Goal: Task Accomplishment & Management: Use online tool/utility

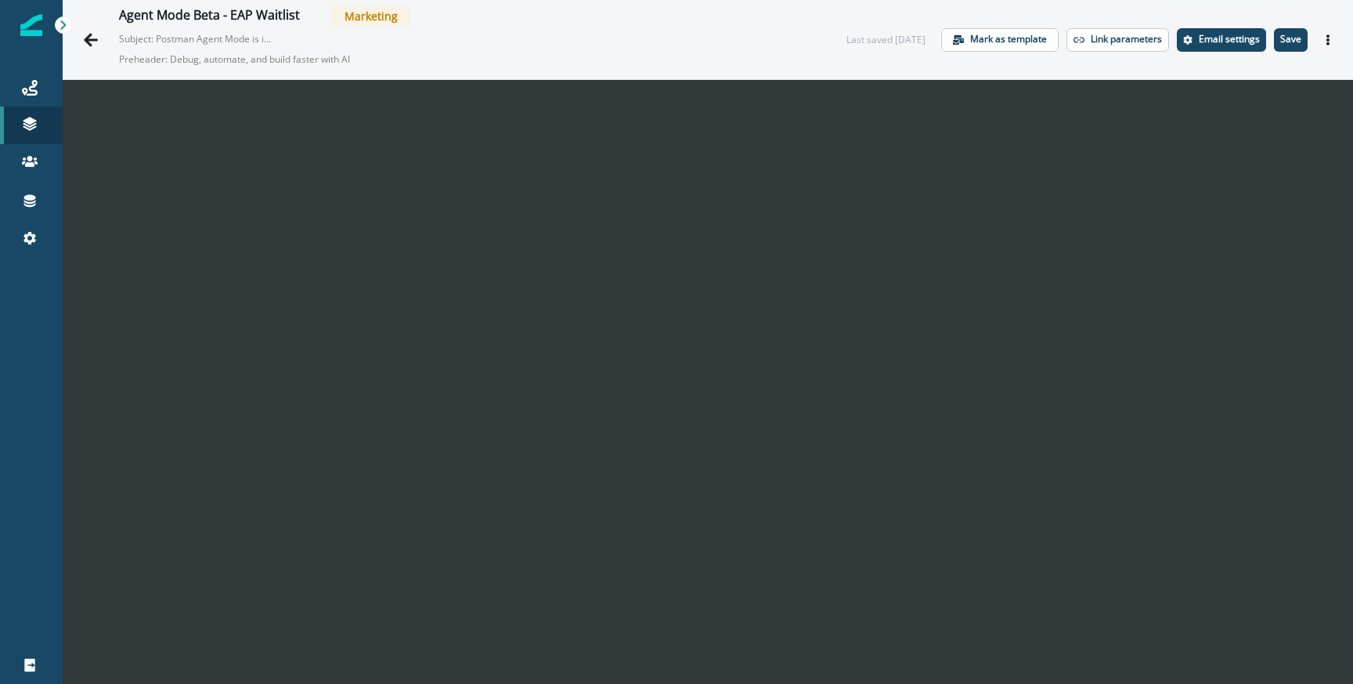
click at [107, 33] on div "Agent Mode Beta - EAP Waitlist Marketing Subject: Postman Agent Mode is in beta…" at bounding box center [445, 39] width 740 height 67
click at [98, 33] on icon "Go back" at bounding box center [91, 40] width 16 height 16
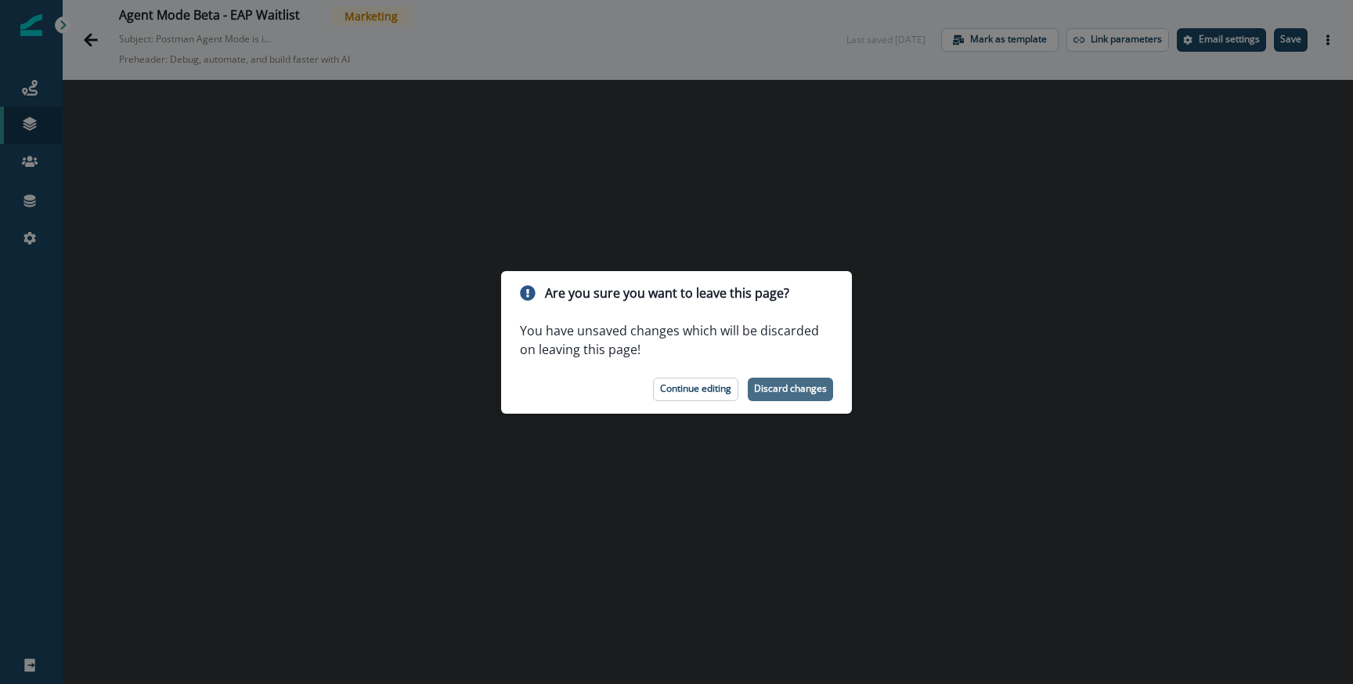
click at [750, 381] on button "Discard changes" at bounding box center [790, 389] width 85 height 23
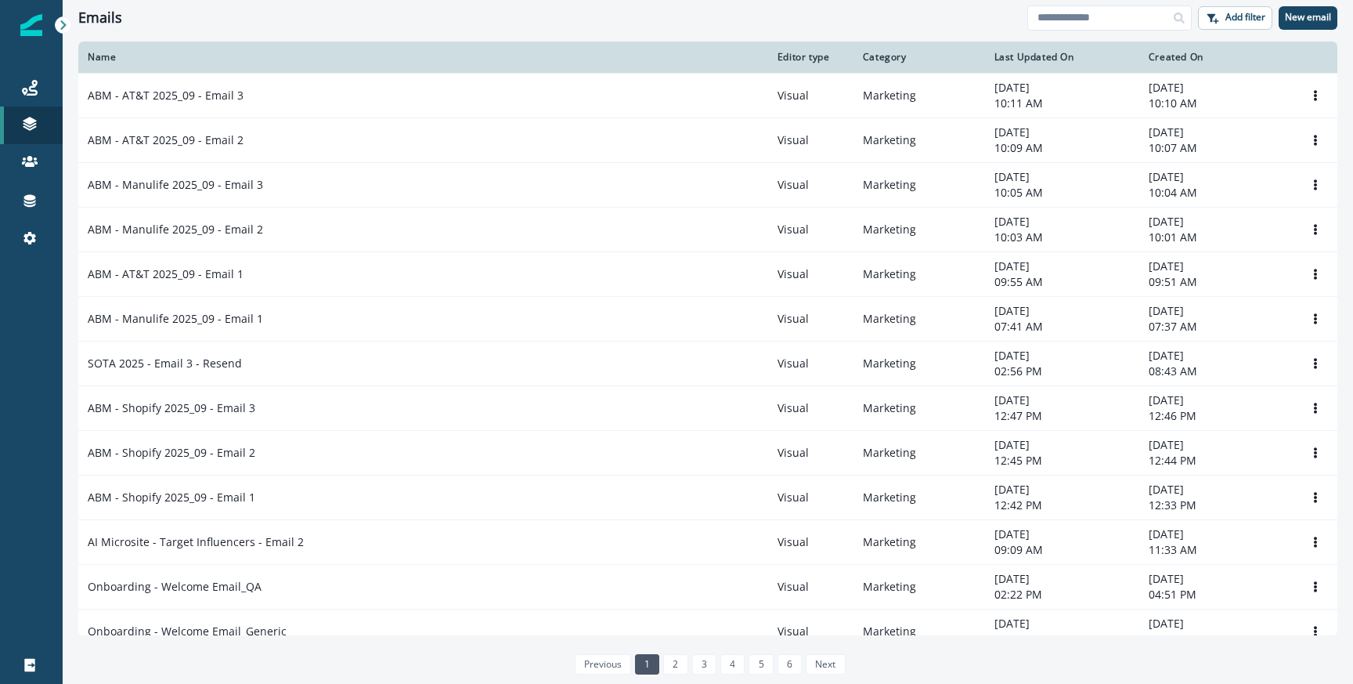
click at [1073, 34] on div "Emails Add filter New email" at bounding box center [708, 17] width 1291 height 35
click at [1068, 23] on input at bounding box center [1110, 17] width 164 height 25
click at [1066, 23] on input at bounding box center [1110, 17] width 164 height 25
type input "**********"
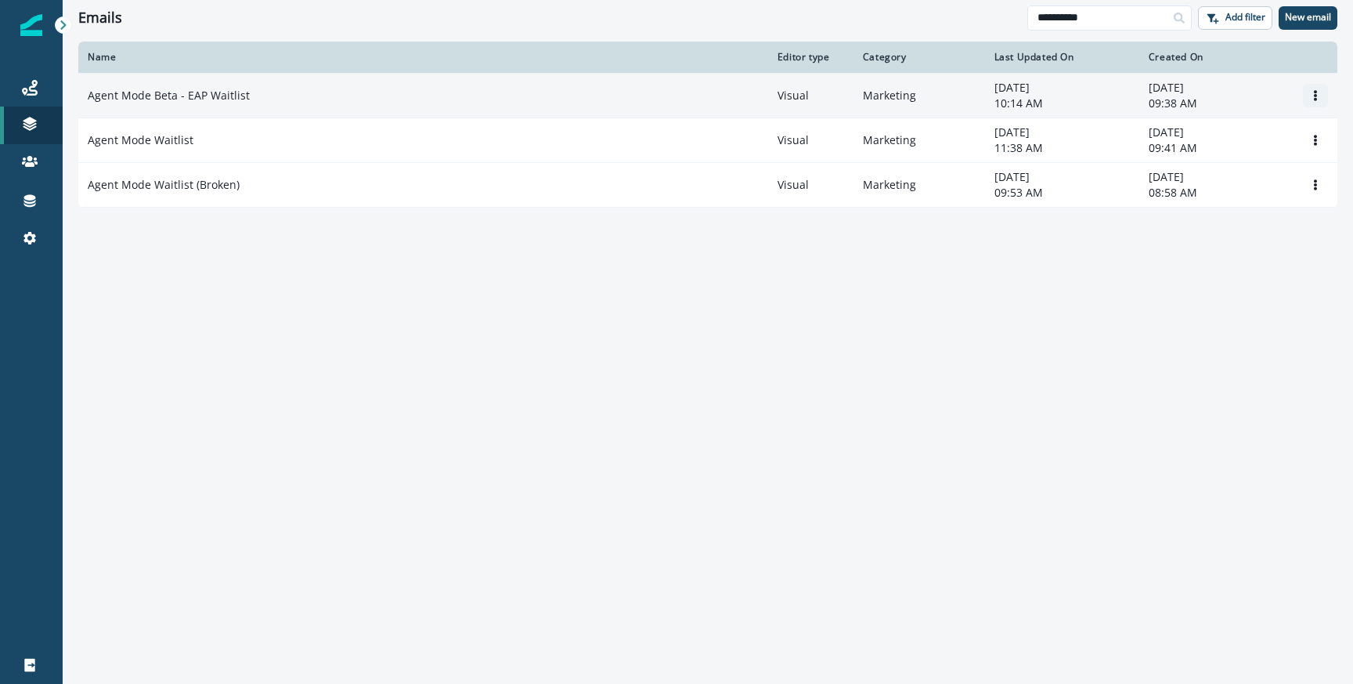
click at [1317, 90] on icon "Options" at bounding box center [1315, 95] width 11 height 11
click at [1245, 133] on button "Clone" at bounding box center [1241, 133] width 174 height 25
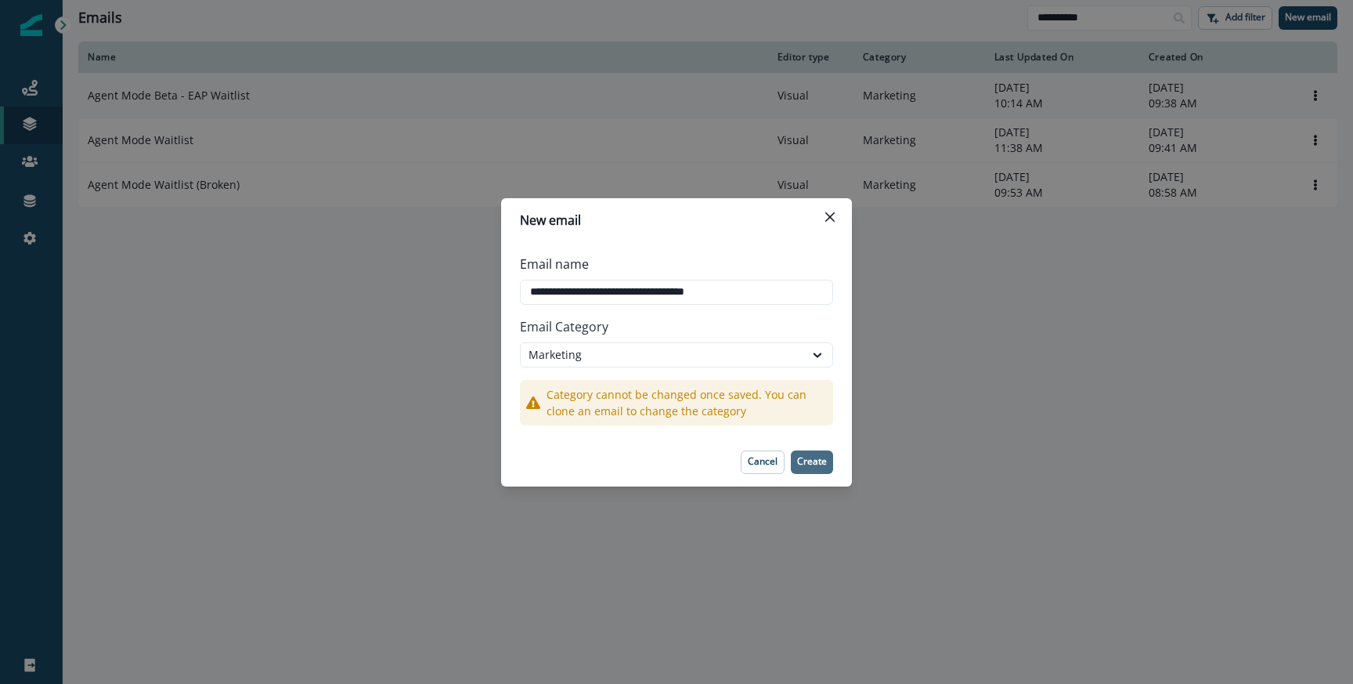
type input "**********"
click at [823, 469] on button "Create" at bounding box center [812, 461] width 42 height 23
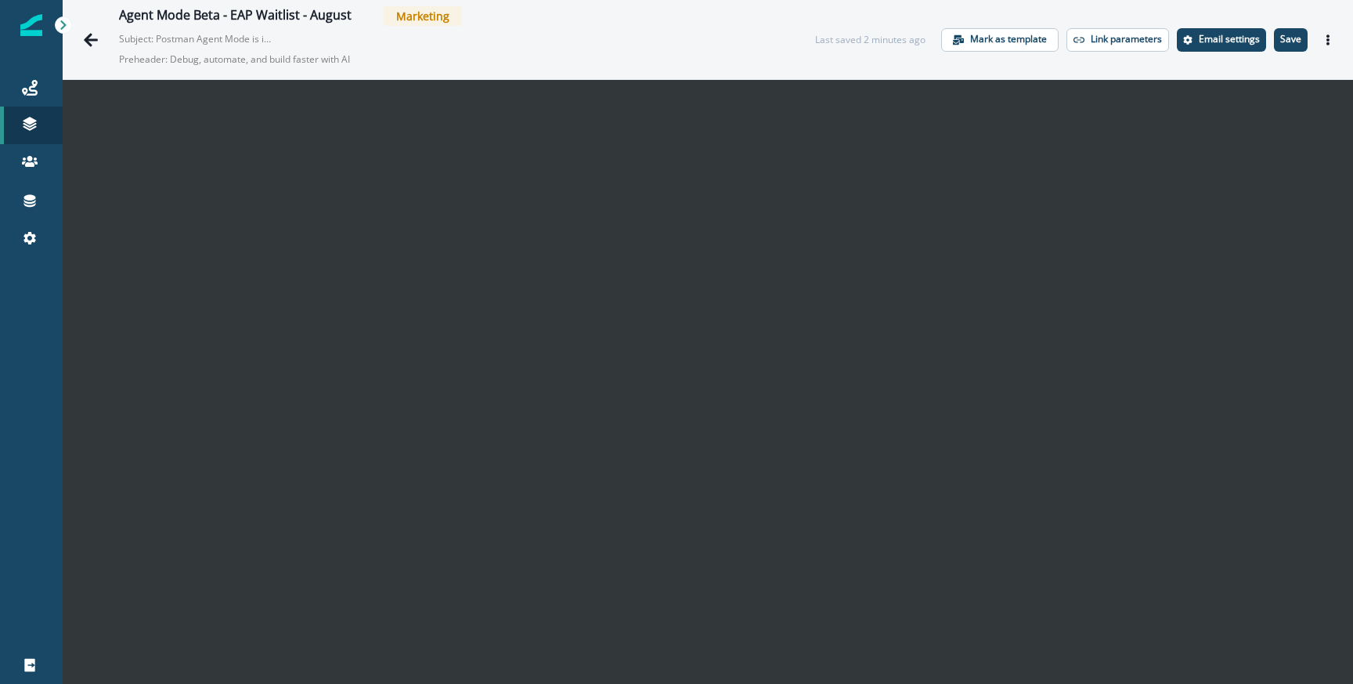
scroll to position [25, 0]
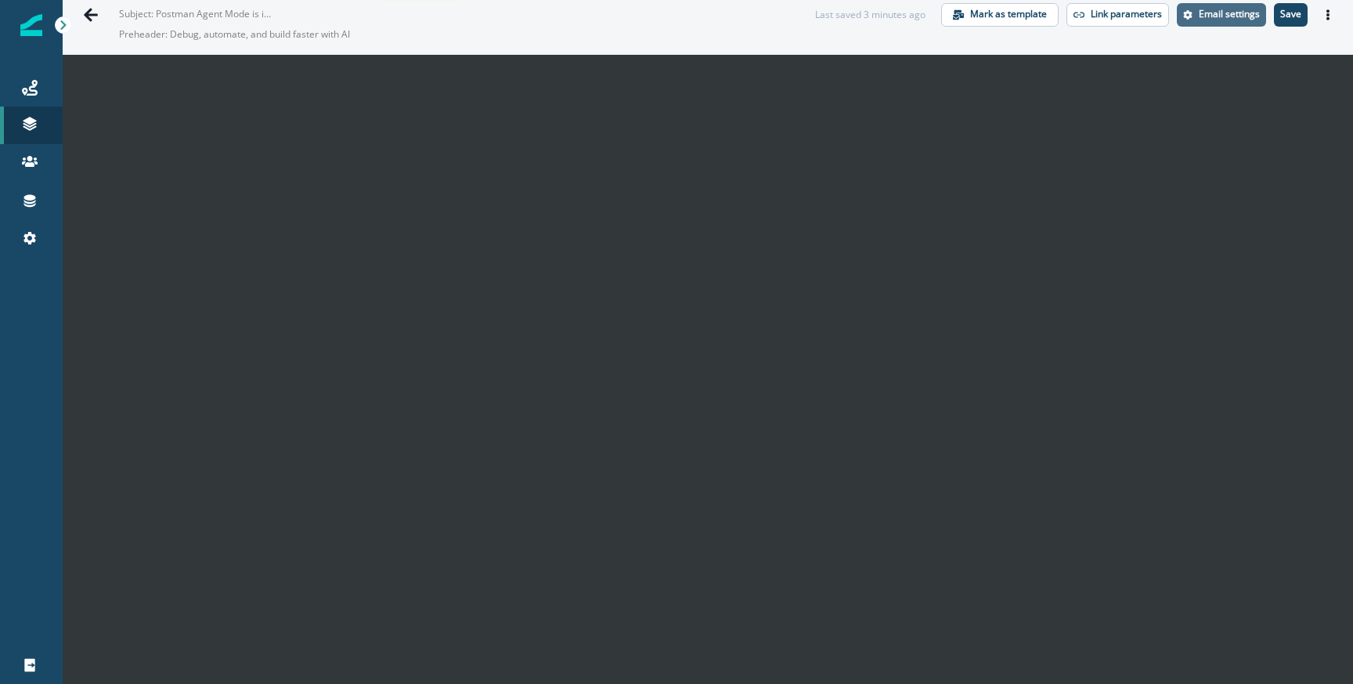
click at [1236, 19] on p "Email settings" at bounding box center [1229, 14] width 61 height 11
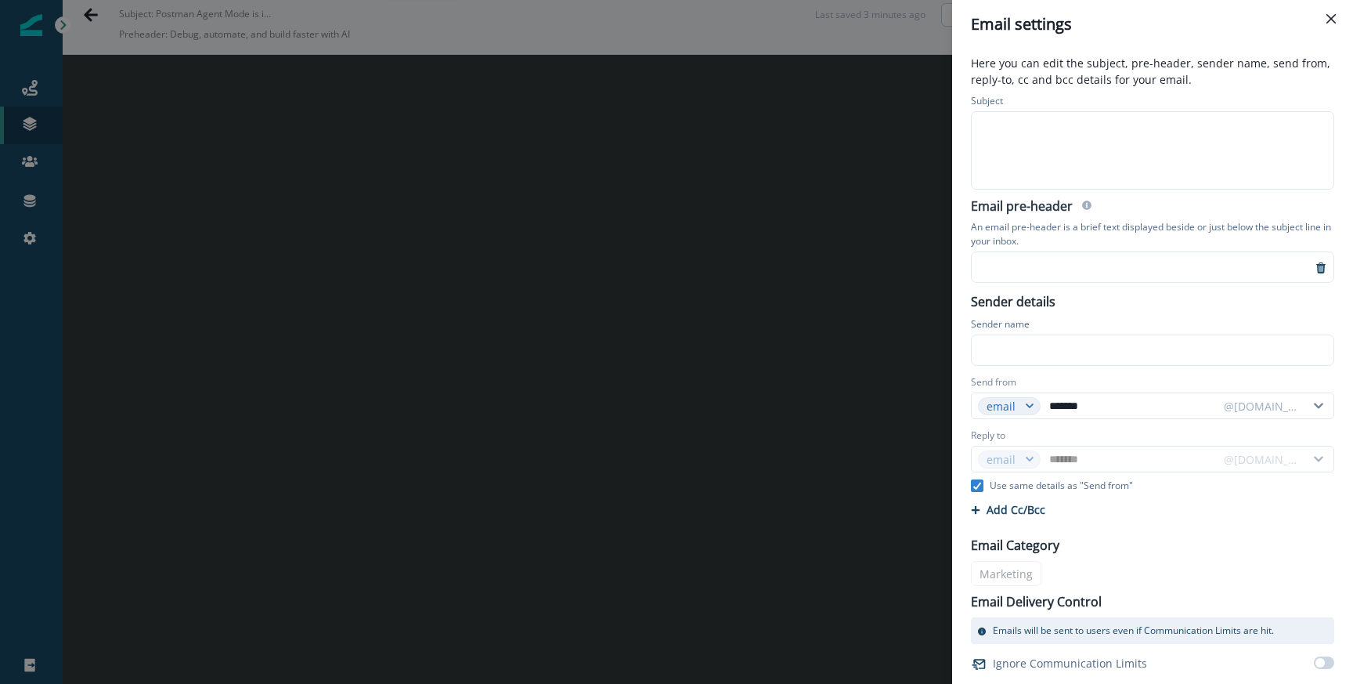
click at [1029, 151] on div at bounding box center [1152, 150] width 360 height 77
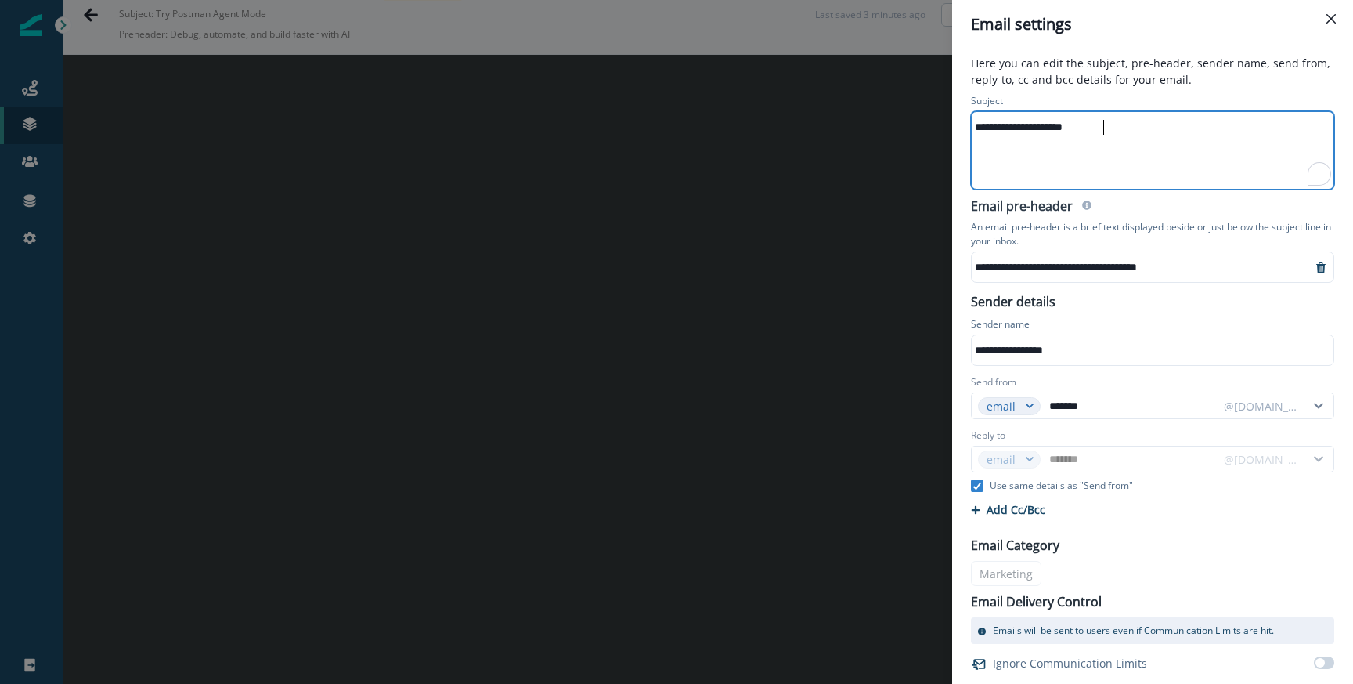
click at [1003, 263] on div "**********" at bounding box center [1142, 266] width 340 height 23
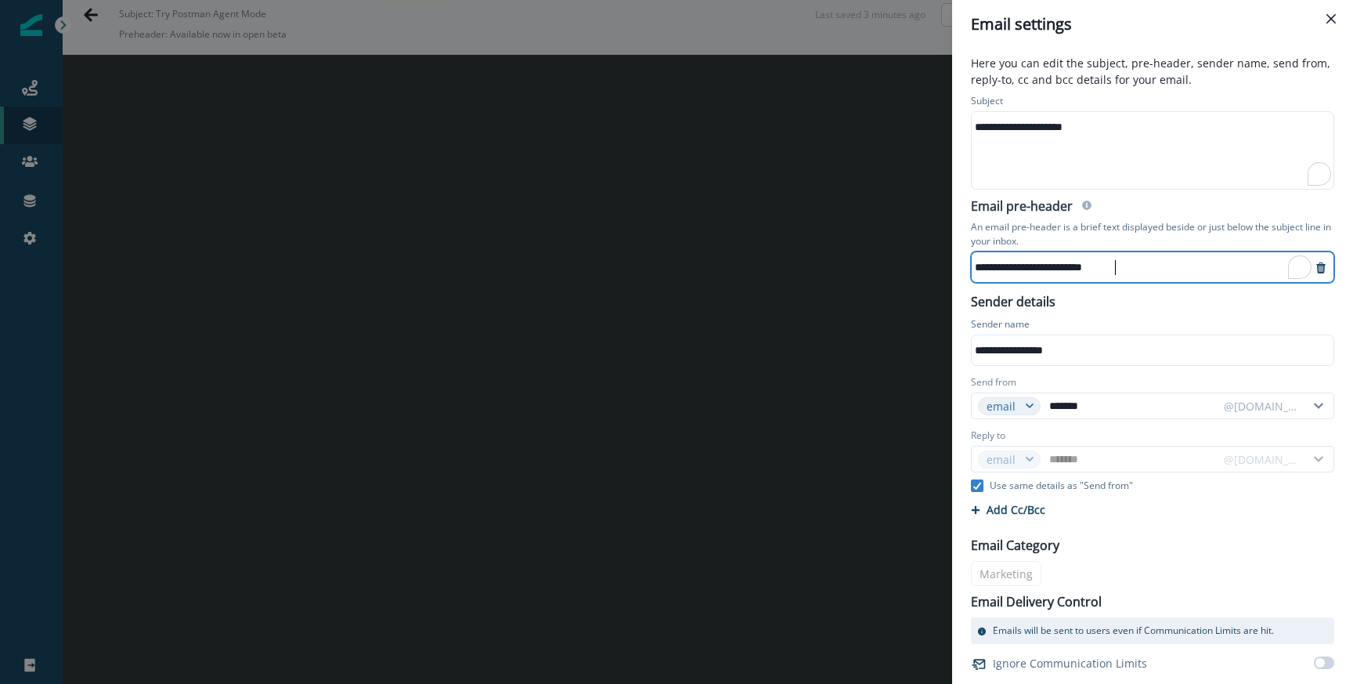
click at [1090, 319] on div "Sender name" at bounding box center [1152, 325] width 363 height 17
click at [905, 349] on div "**********" at bounding box center [676, 342] width 1353 height 684
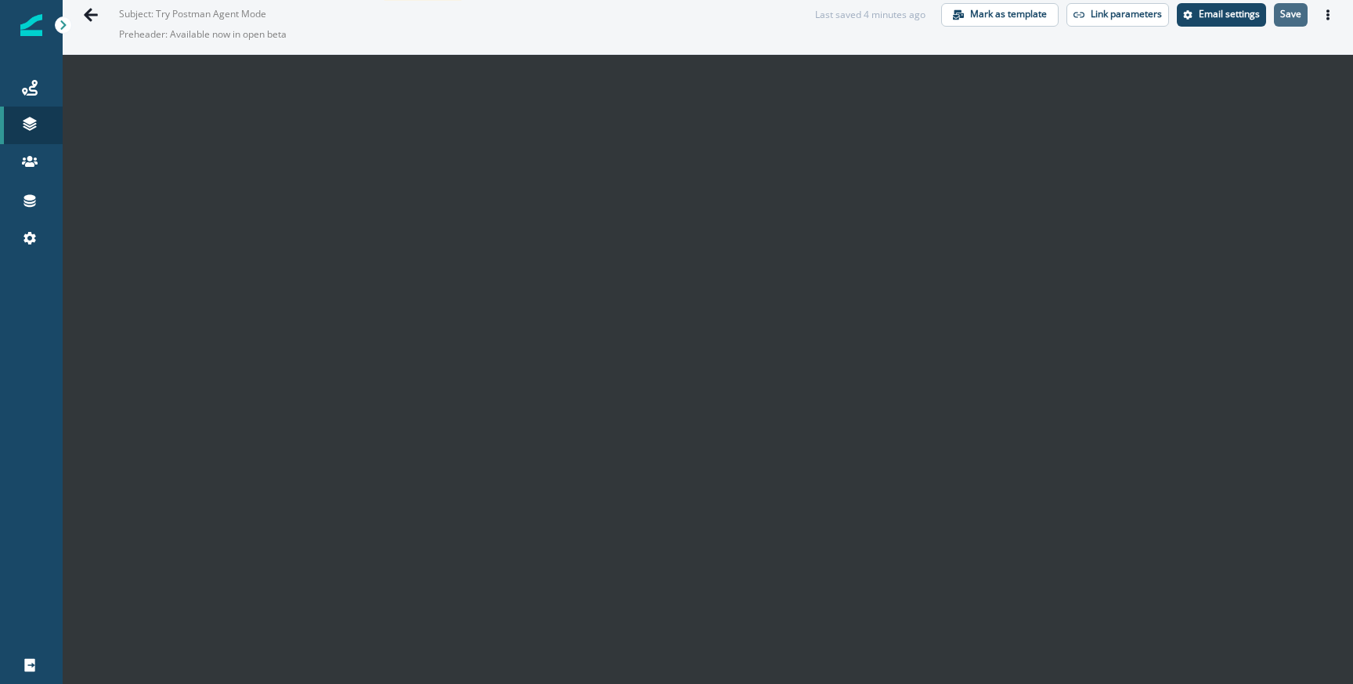
click at [1285, 23] on button "Save" at bounding box center [1291, 14] width 34 height 23
click at [817, 49] on div "Agent Mode Beta - EAP Waitlist - August Marketing Subject: Try Postman Agent Mo…" at bounding box center [708, 14] width 1291 height 79
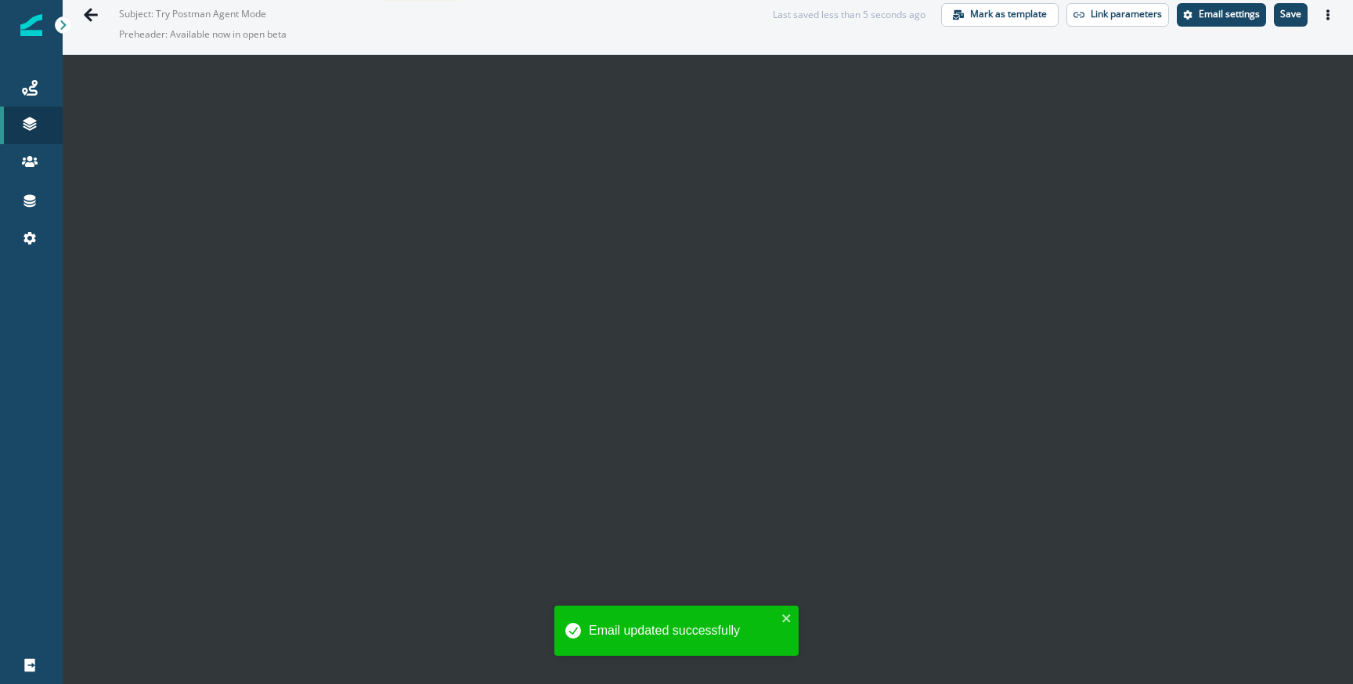
click at [1084, 49] on div "Agent Mode Beta - EAP Waitlist - August Marketing Subject: Try Postman Agent Mo…" at bounding box center [708, 14] width 1291 height 79
click at [1300, 19] on p "Save" at bounding box center [1291, 14] width 21 height 11
click at [1342, 5] on div "Agent Mode Beta - EAP Waitlist - August Marketing Subject: Try Postman Agent Mo…" at bounding box center [708, 14] width 1291 height 79
click at [1337, 7] on button "Actions" at bounding box center [1328, 14] width 25 height 23
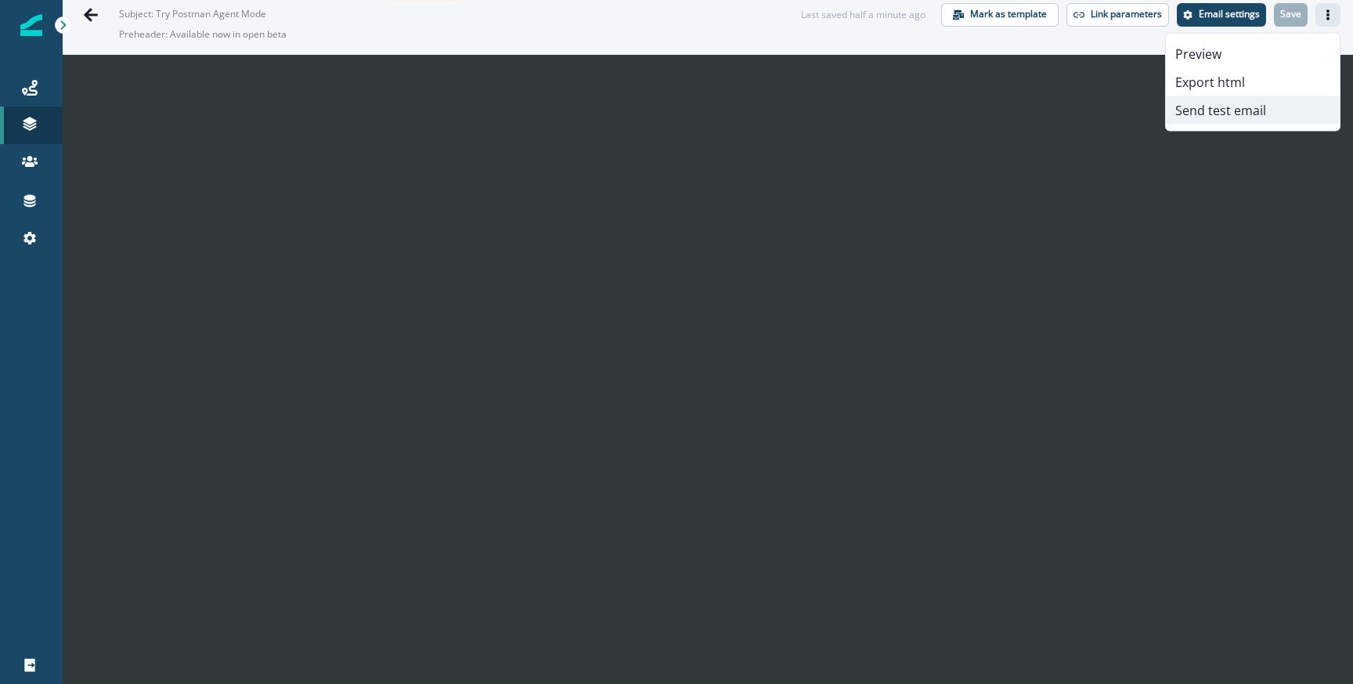
click at [1264, 104] on button "Send test email" at bounding box center [1253, 110] width 174 height 28
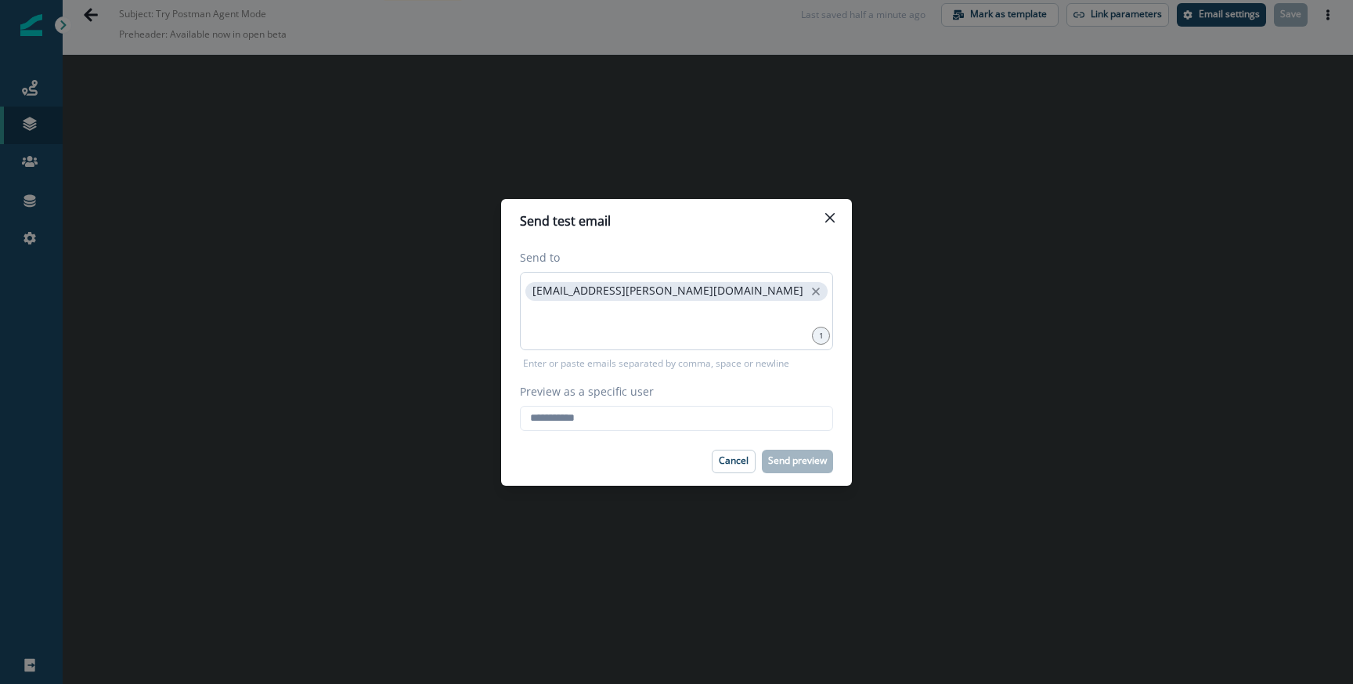
click at [630, 344] on div "[EMAIL_ADDRESS][PERSON_NAME][DOMAIN_NAME]" at bounding box center [676, 311] width 313 height 78
click at [693, 324] on input at bounding box center [676, 323] width 309 height 31
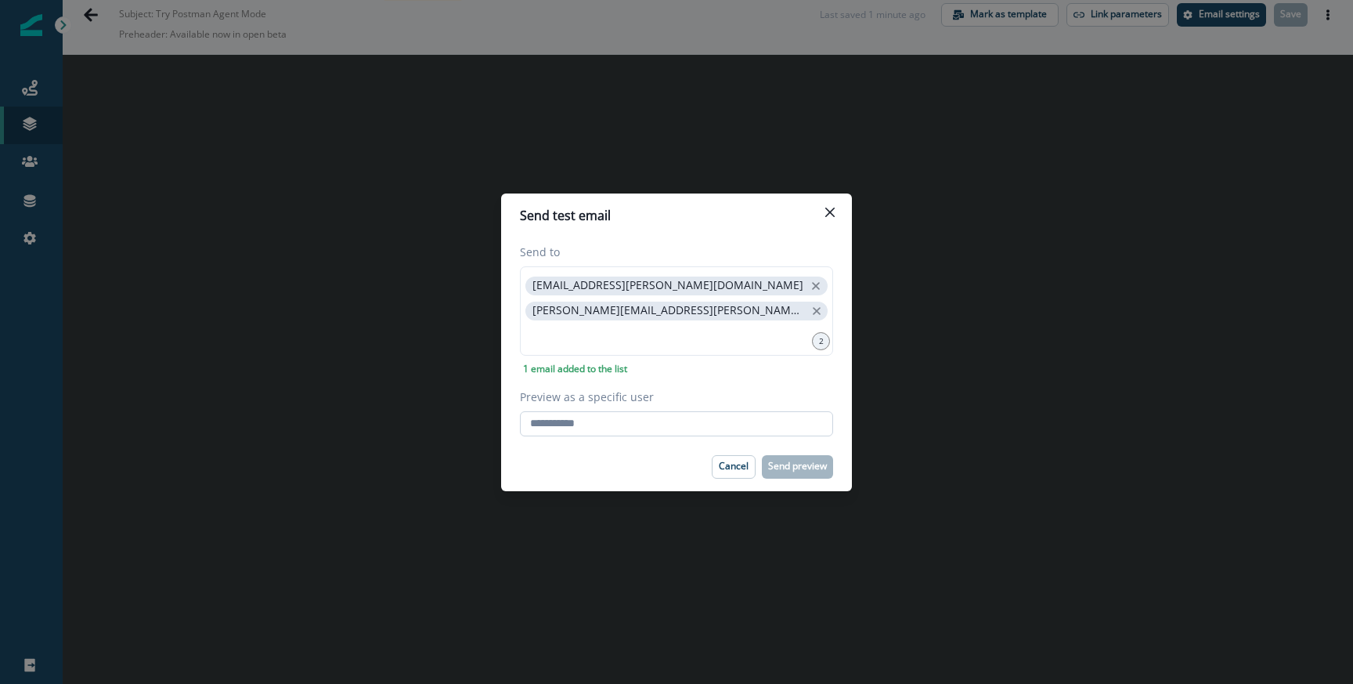
click at [598, 428] on input "Preview as a specific user" at bounding box center [676, 423] width 313 height 25
type input "**********"
click at [652, 388] on label "Preview as a specific user" at bounding box center [672, 396] width 304 height 16
click at [652, 411] on input "**********" at bounding box center [676, 423] width 313 height 25
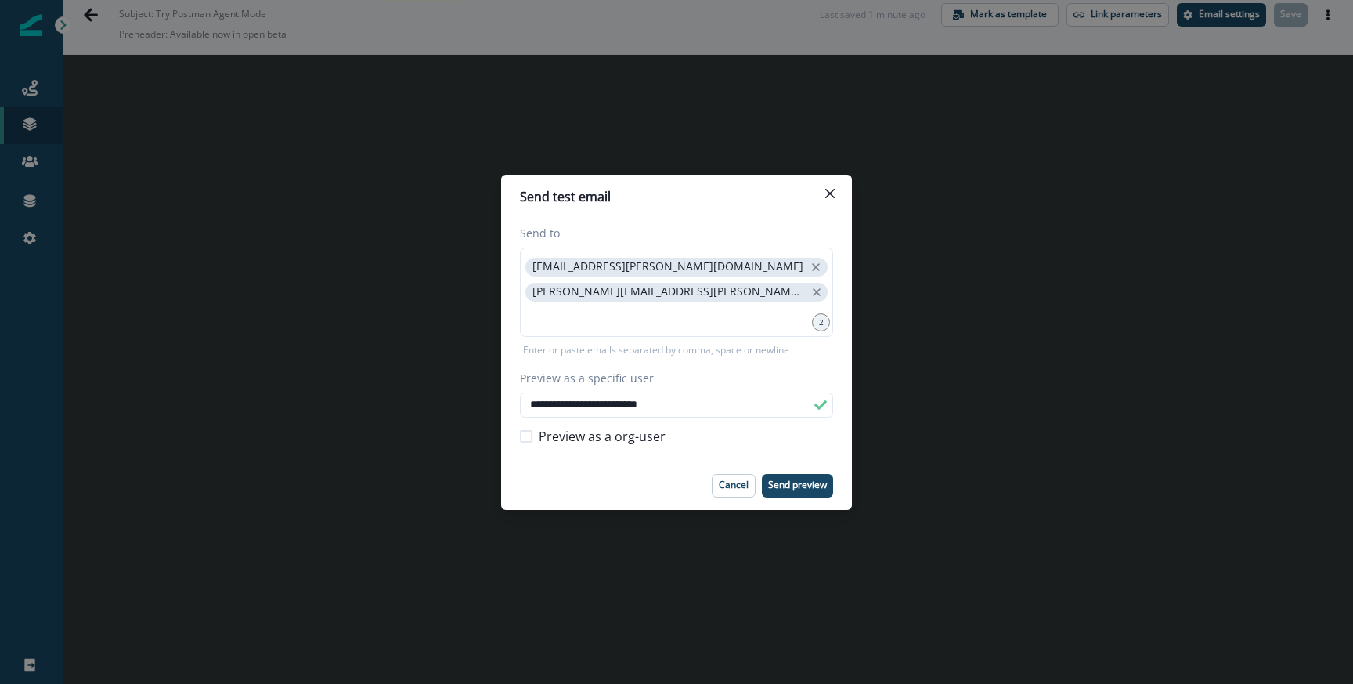
click at [604, 613] on div "**********" at bounding box center [676, 342] width 1353 height 684
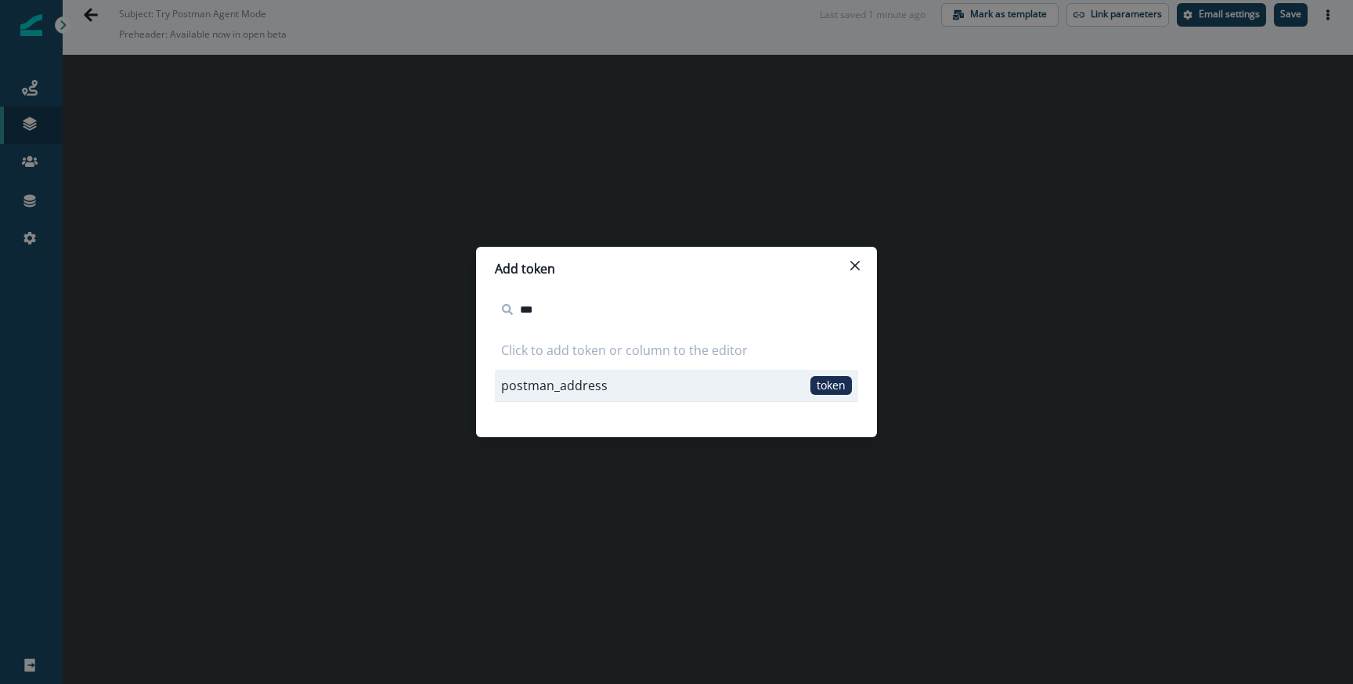
type input "***"
click at [576, 393] on p "postman_address" at bounding box center [554, 385] width 107 height 19
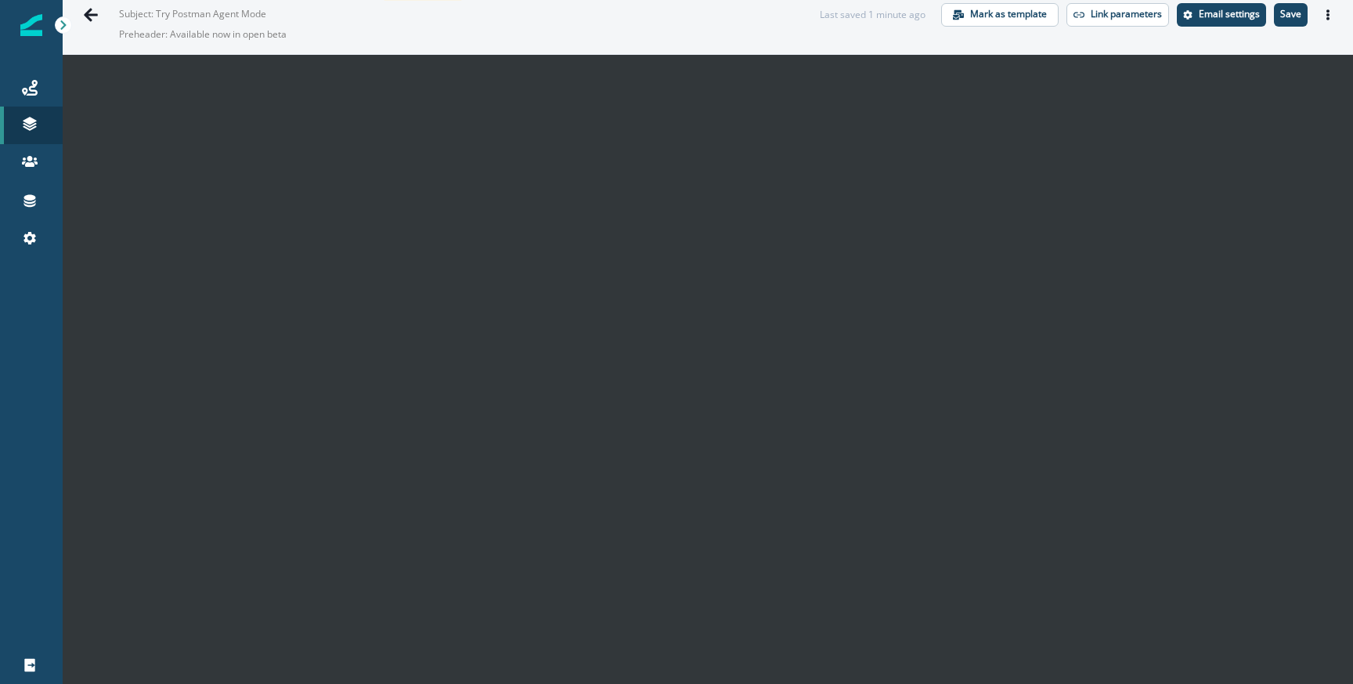
click at [1300, 27] on div "Agent Mode Beta - EAP Waitlist - August Marketing Subject: Try Postman Agent Mo…" at bounding box center [708, 14] width 1291 height 79
click at [1300, 21] on button "Save" at bounding box center [1291, 14] width 34 height 23
click at [1327, 13] on icon "Actions" at bounding box center [1328, 14] width 3 height 11
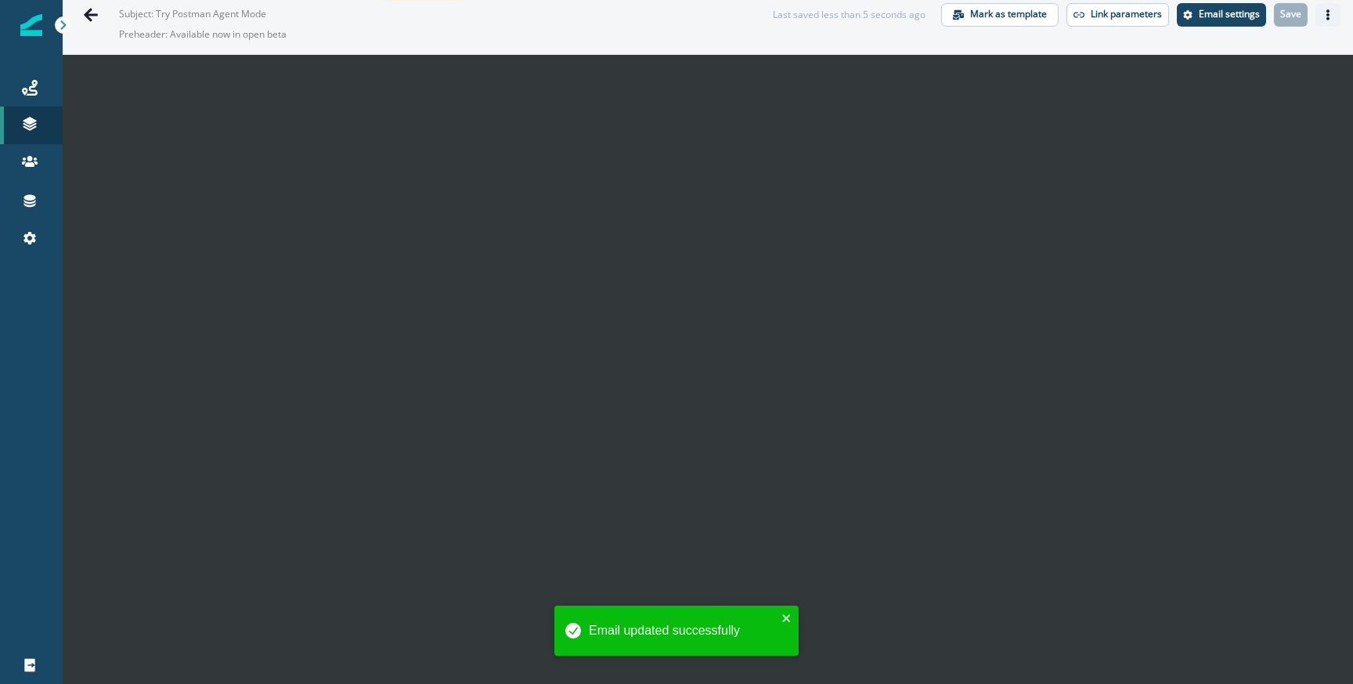
click at [1334, 14] on button "Actions" at bounding box center [1328, 14] width 25 height 23
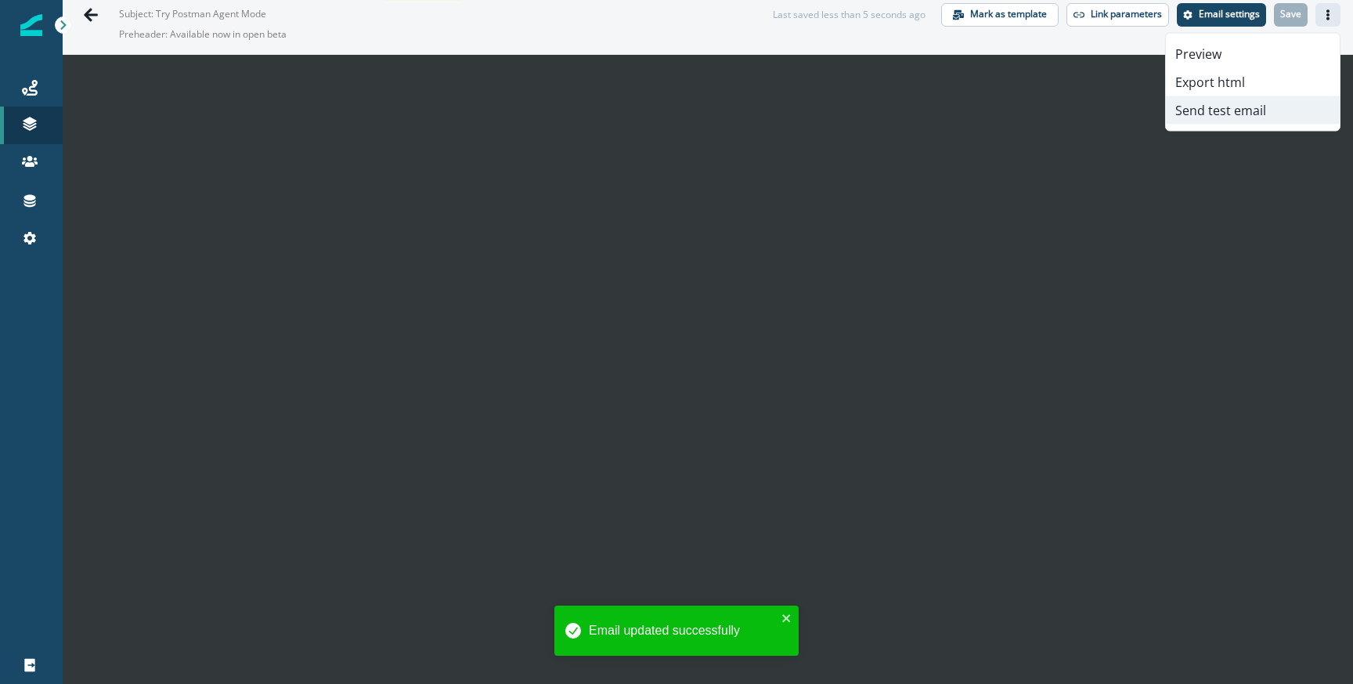
click at [1269, 107] on button "Send test email" at bounding box center [1253, 110] width 174 height 28
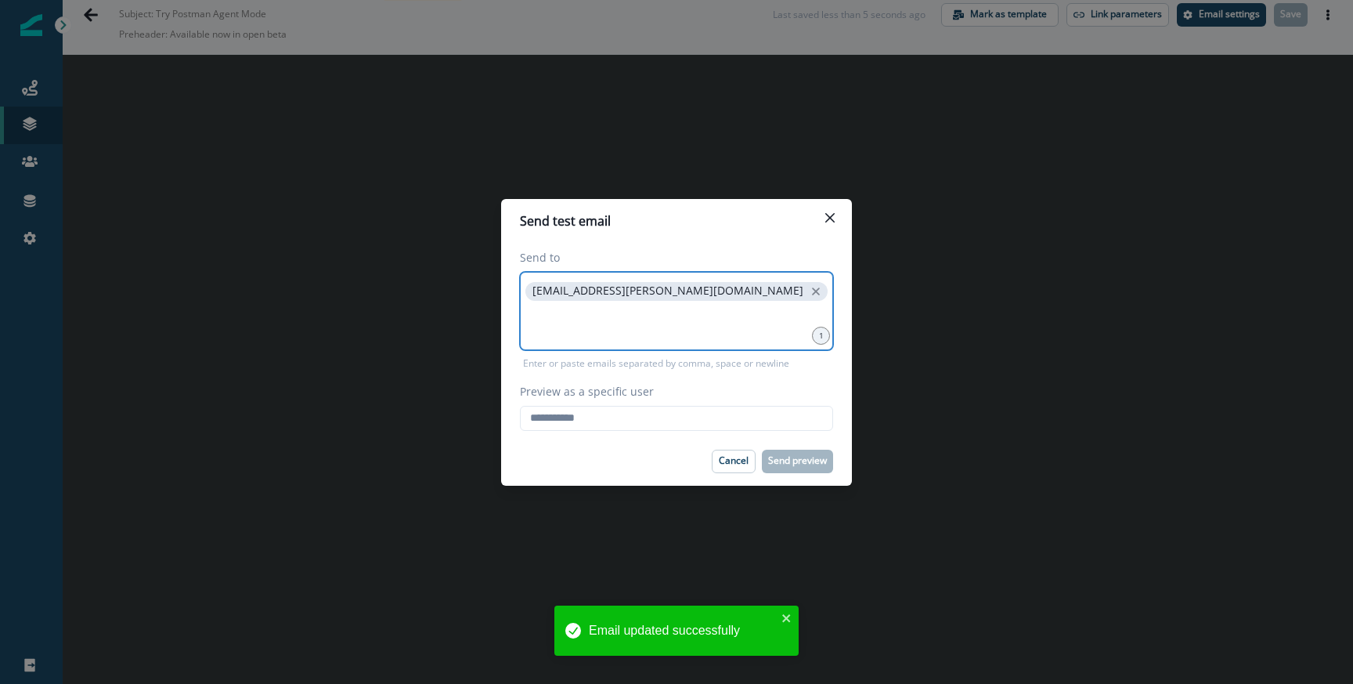
click at [689, 321] on input at bounding box center [676, 323] width 309 height 31
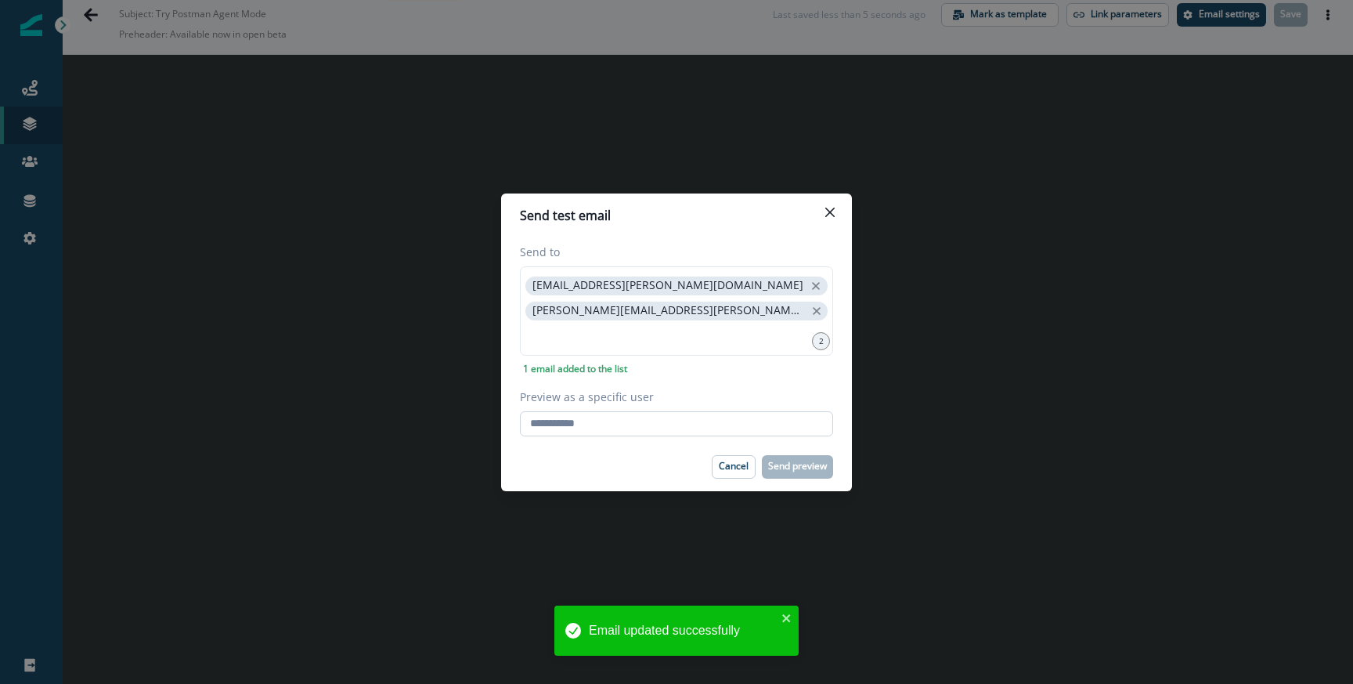
click at [599, 417] on input "Preview as a specific user" at bounding box center [676, 423] width 313 height 25
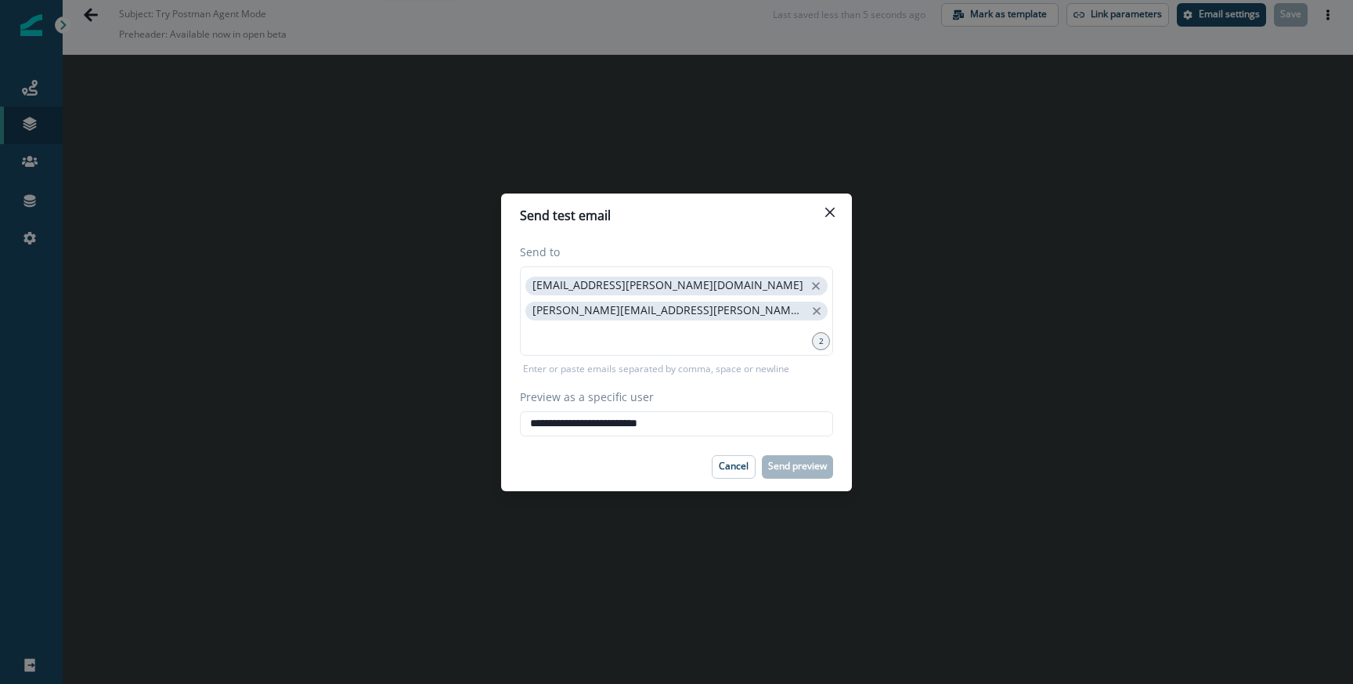
type input "**********"
click at [635, 362] on p "Enter or paste emails separated by comma, space or newline" at bounding box center [656, 369] width 273 height 14
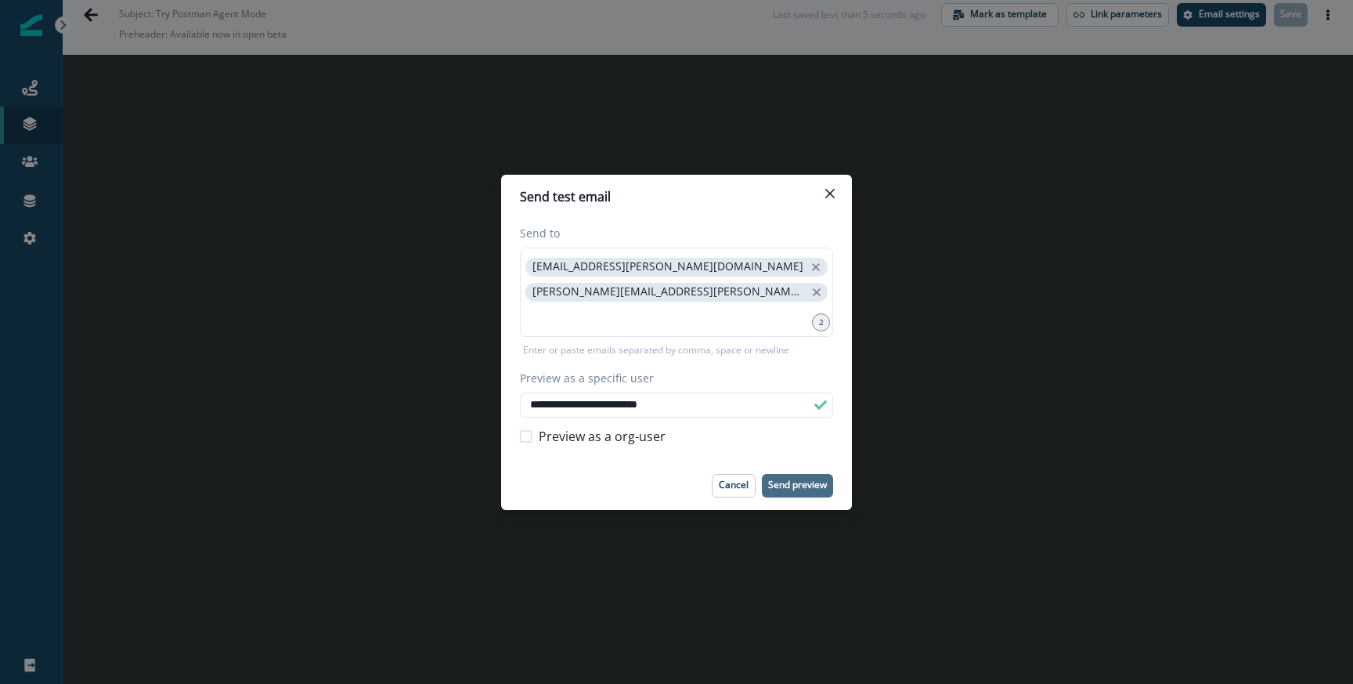
click at [775, 486] on p "Send preview" at bounding box center [797, 484] width 59 height 11
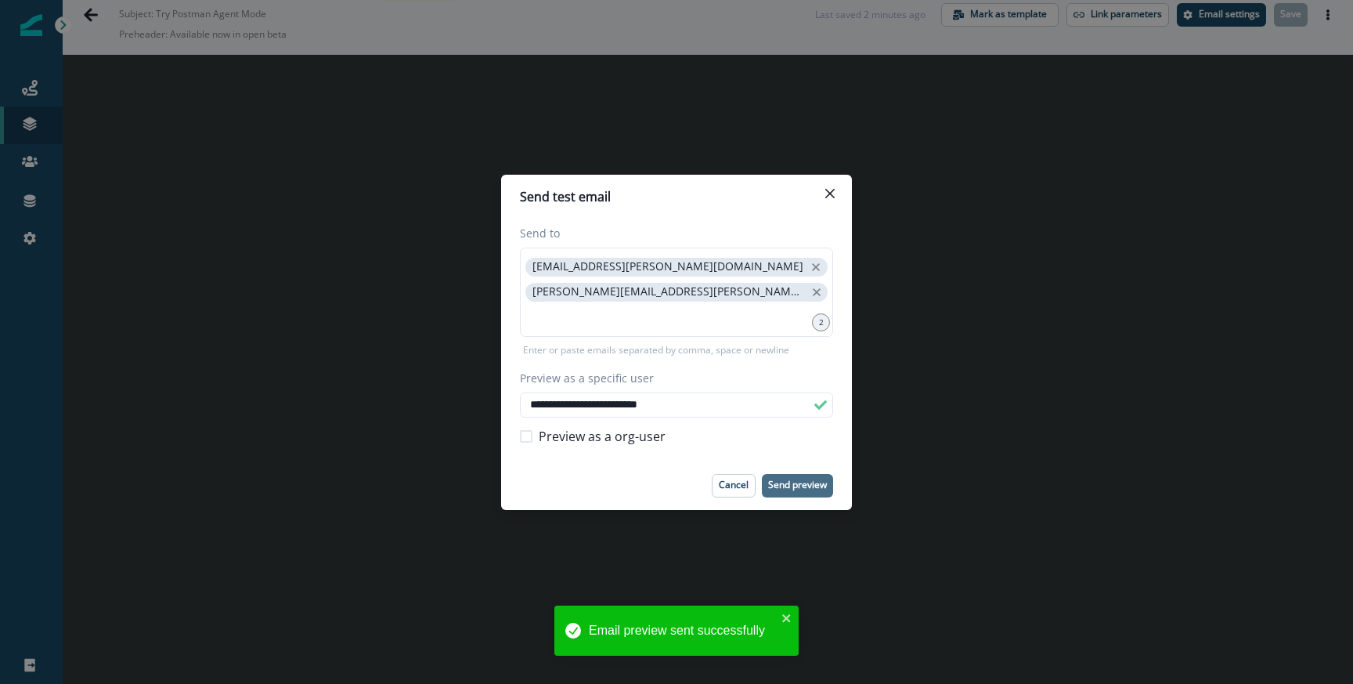
click at [902, 294] on div "**********" at bounding box center [676, 342] width 1353 height 684
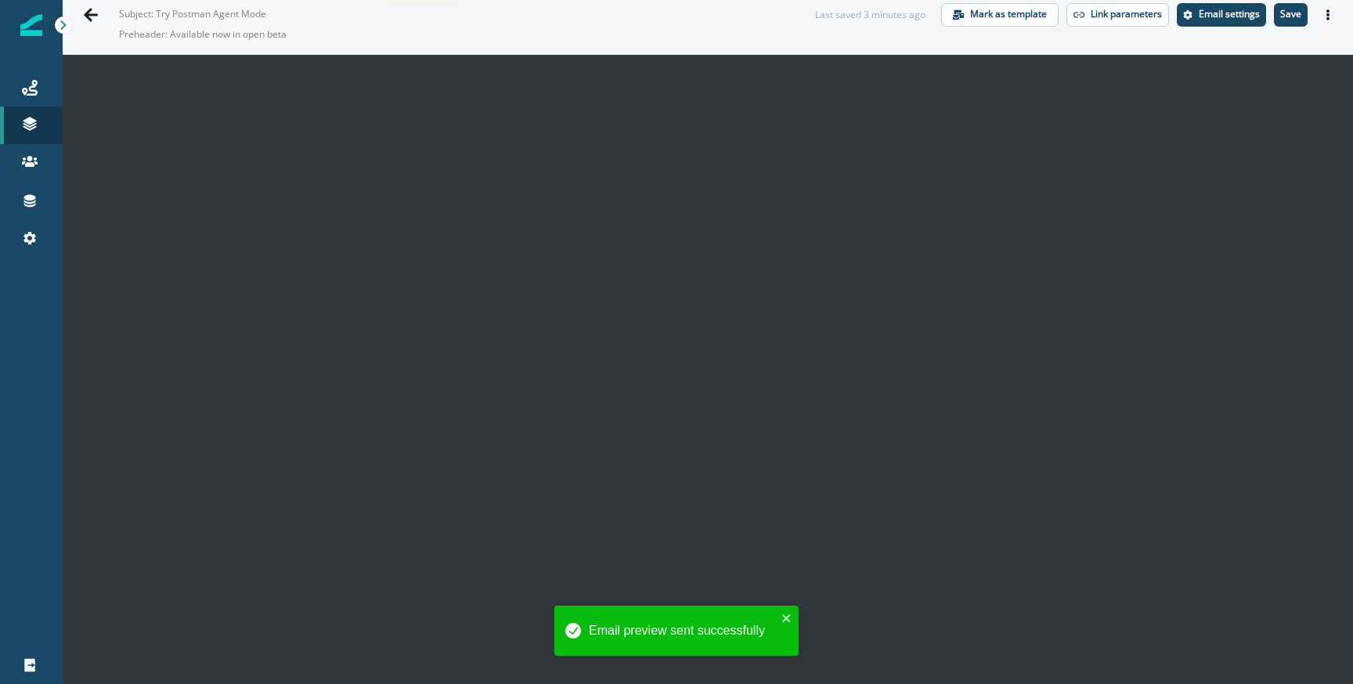
click at [428, 42] on p "Preheader: Available now in open beta" at bounding box center [315, 34] width 392 height 27
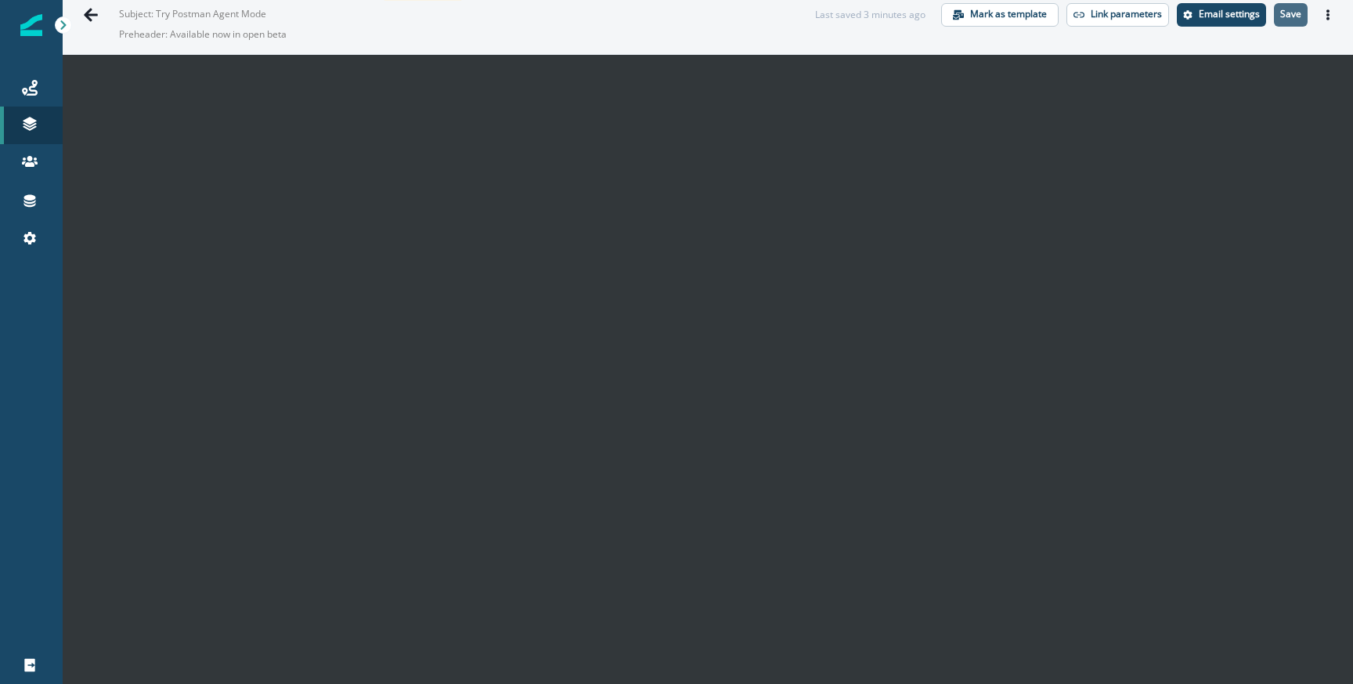
click at [1302, 4] on button "Save" at bounding box center [1291, 14] width 34 height 23
click at [1331, 9] on icon "Actions" at bounding box center [1328, 14] width 11 height 11
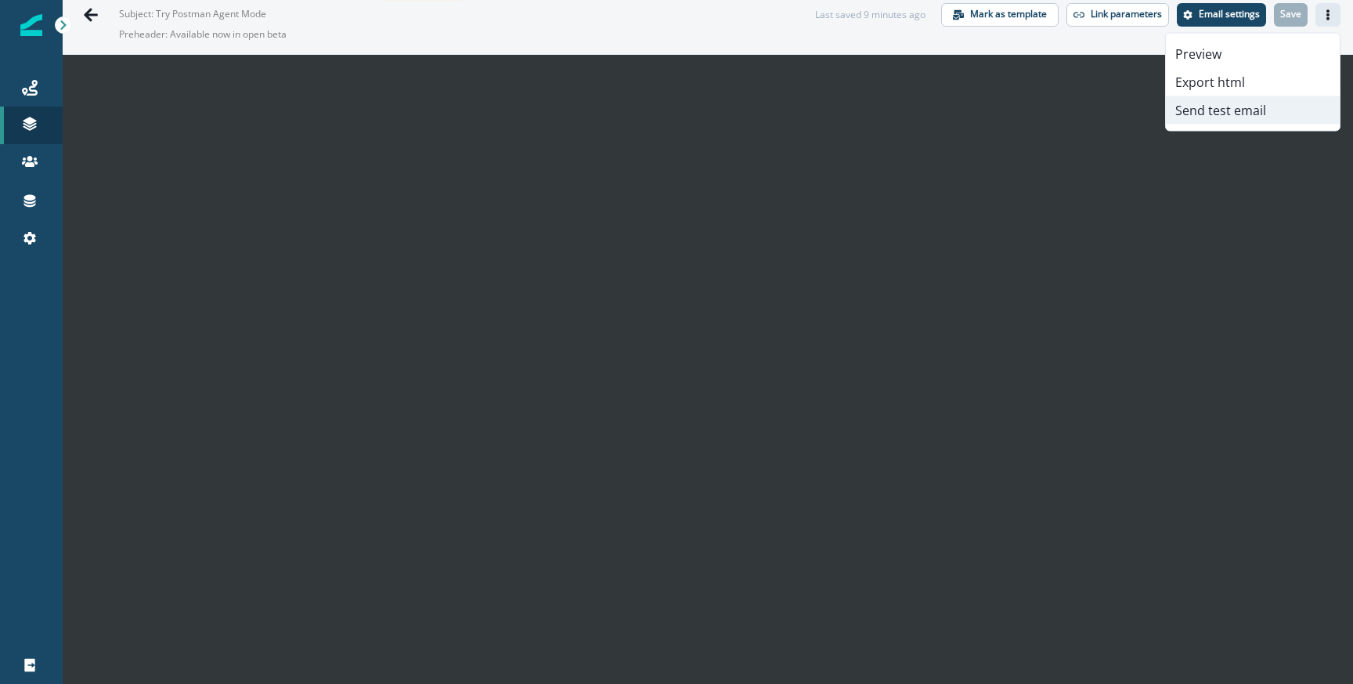
click at [1224, 115] on button "Send test email" at bounding box center [1253, 110] width 174 height 28
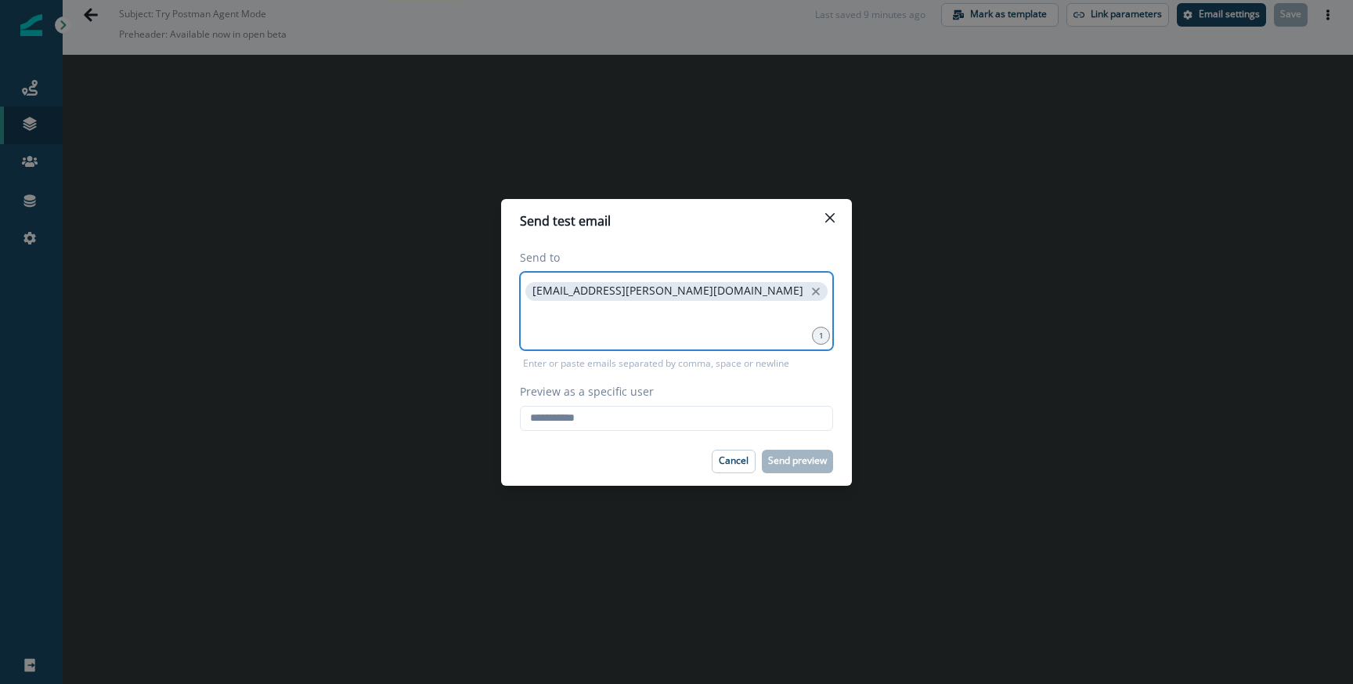
click at [544, 328] on input at bounding box center [676, 323] width 309 height 31
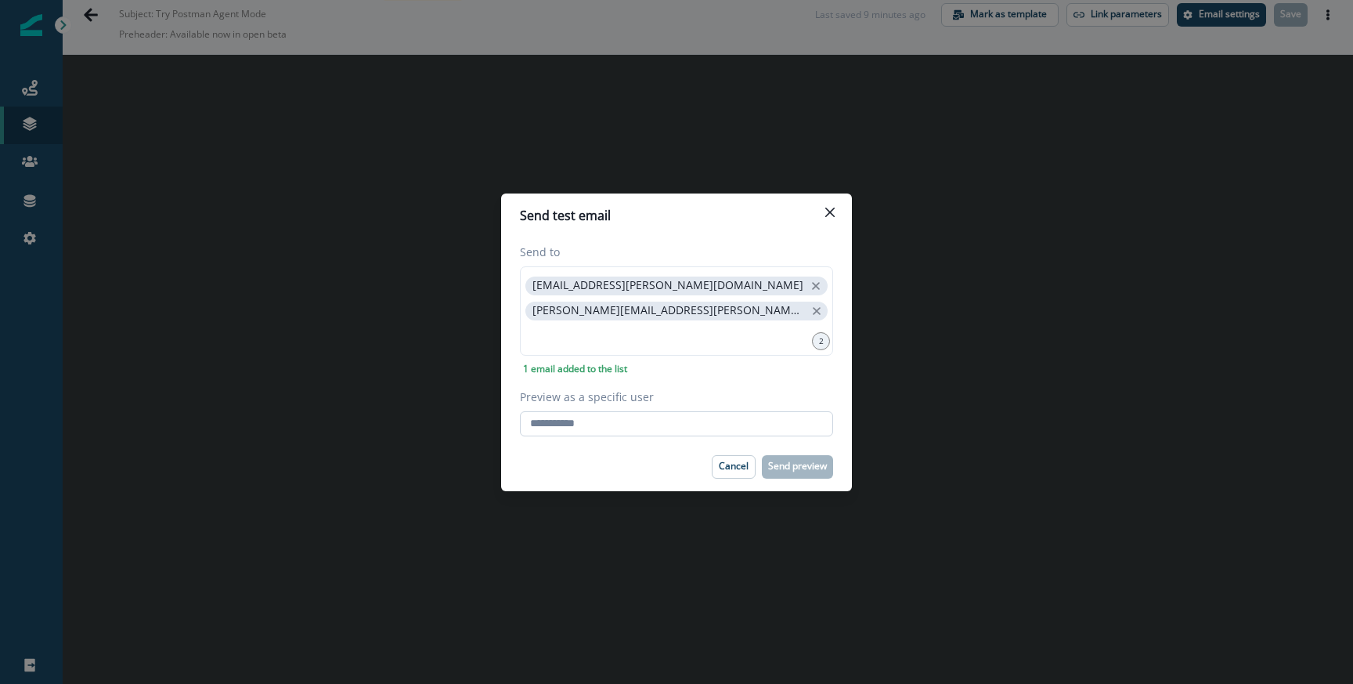
click at [551, 419] on input "Preview as a specific user" at bounding box center [676, 423] width 313 height 25
type input "**********"
click at [639, 460] on div "Cancel Send preview" at bounding box center [676, 466] width 313 height 23
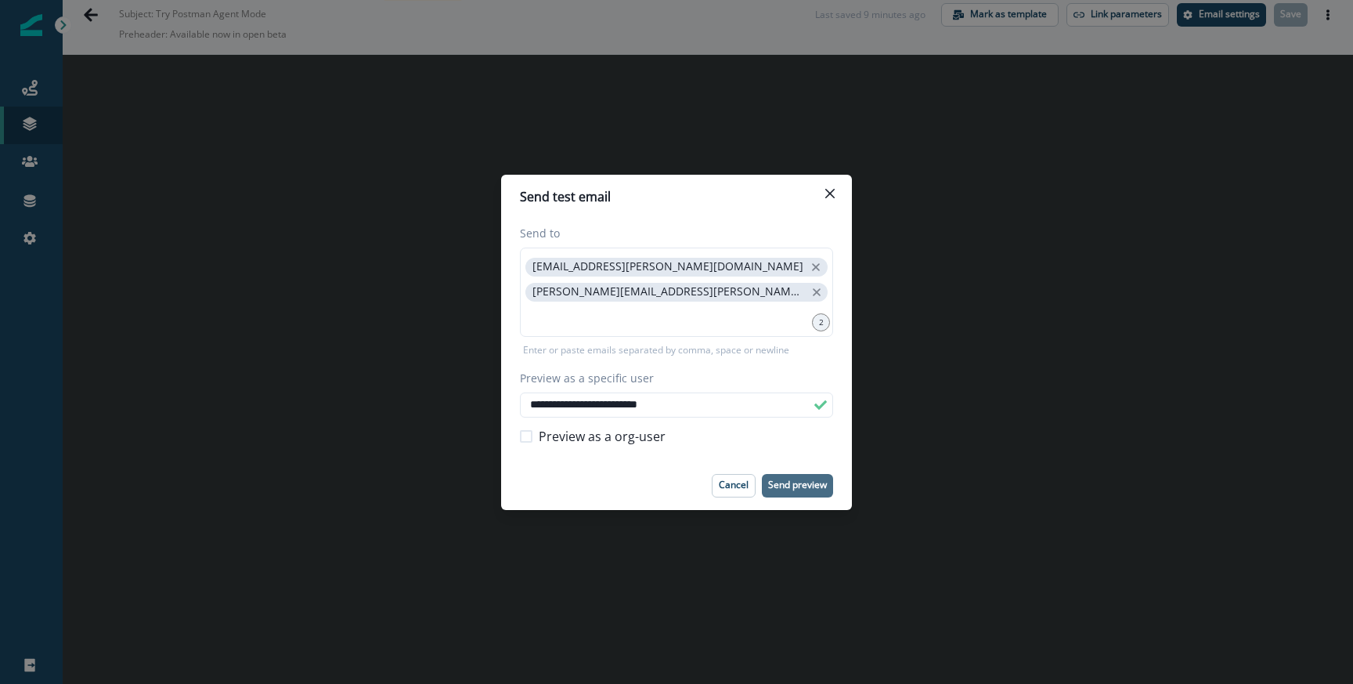
click at [793, 477] on button "Send preview" at bounding box center [797, 485] width 71 height 23
click at [444, 425] on div "**********" at bounding box center [676, 342] width 1353 height 684
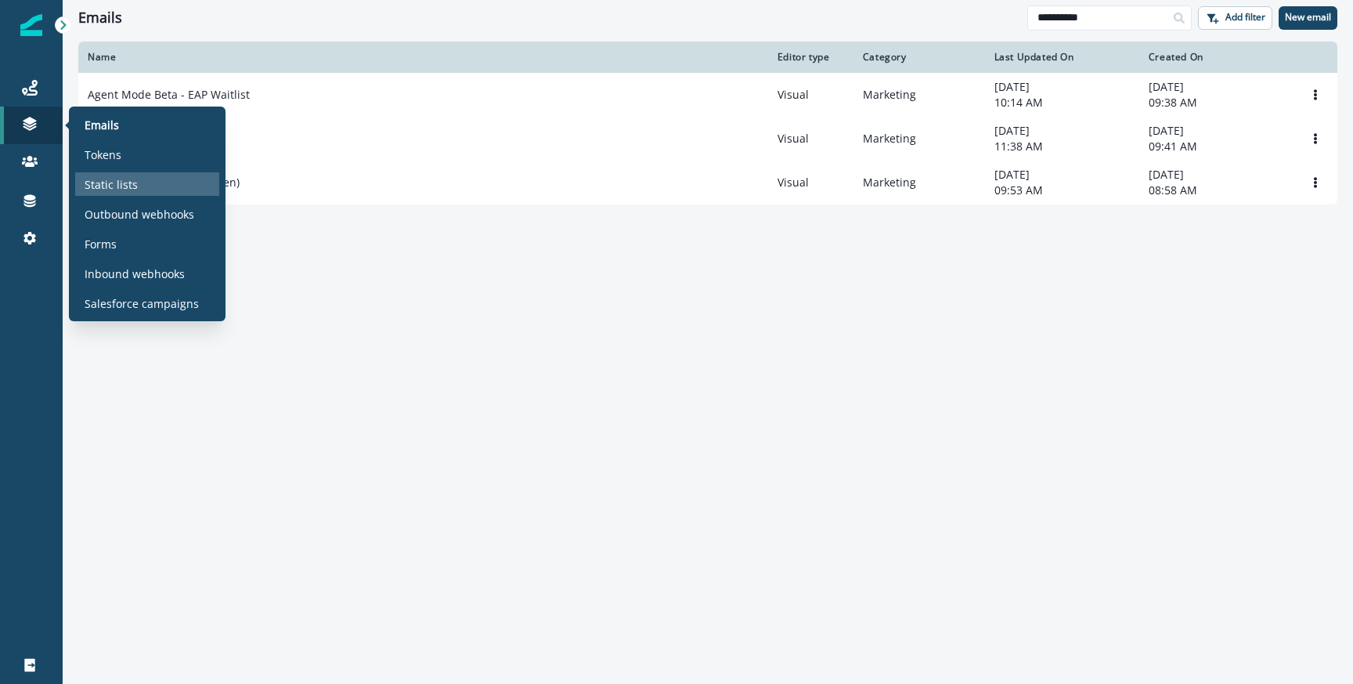
click at [132, 181] on p "Static lists" at bounding box center [111, 184] width 53 height 16
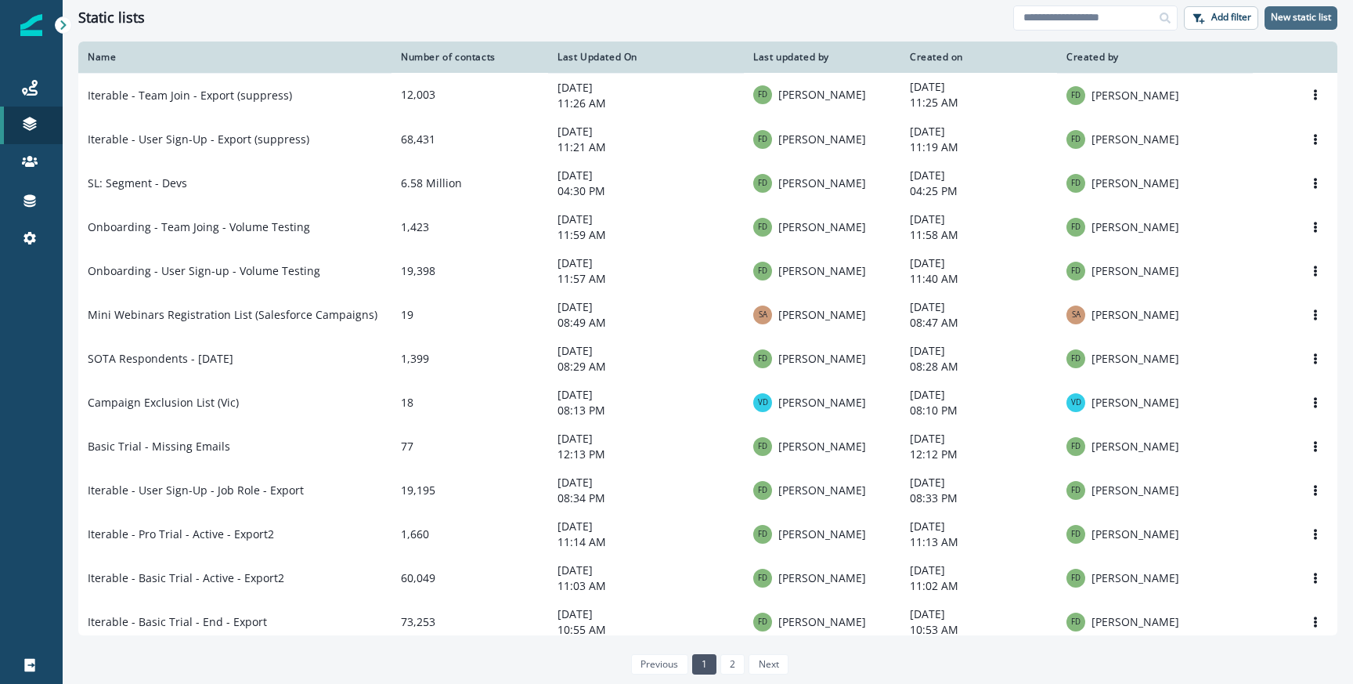
click at [1277, 8] on button "New static list" at bounding box center [1301, 17] width 73 height 23
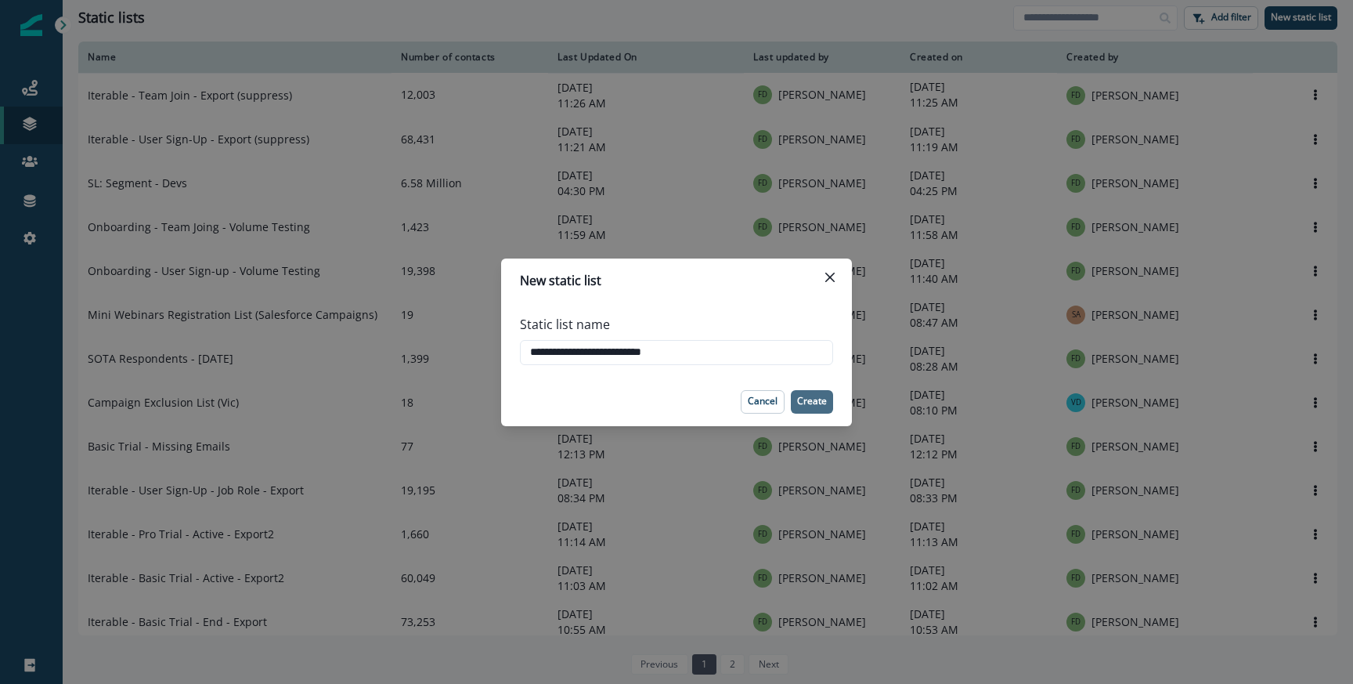
type input "**********"
click at [800, 397] on p "Create" at bounding box center [812, 401] width 30 height 11
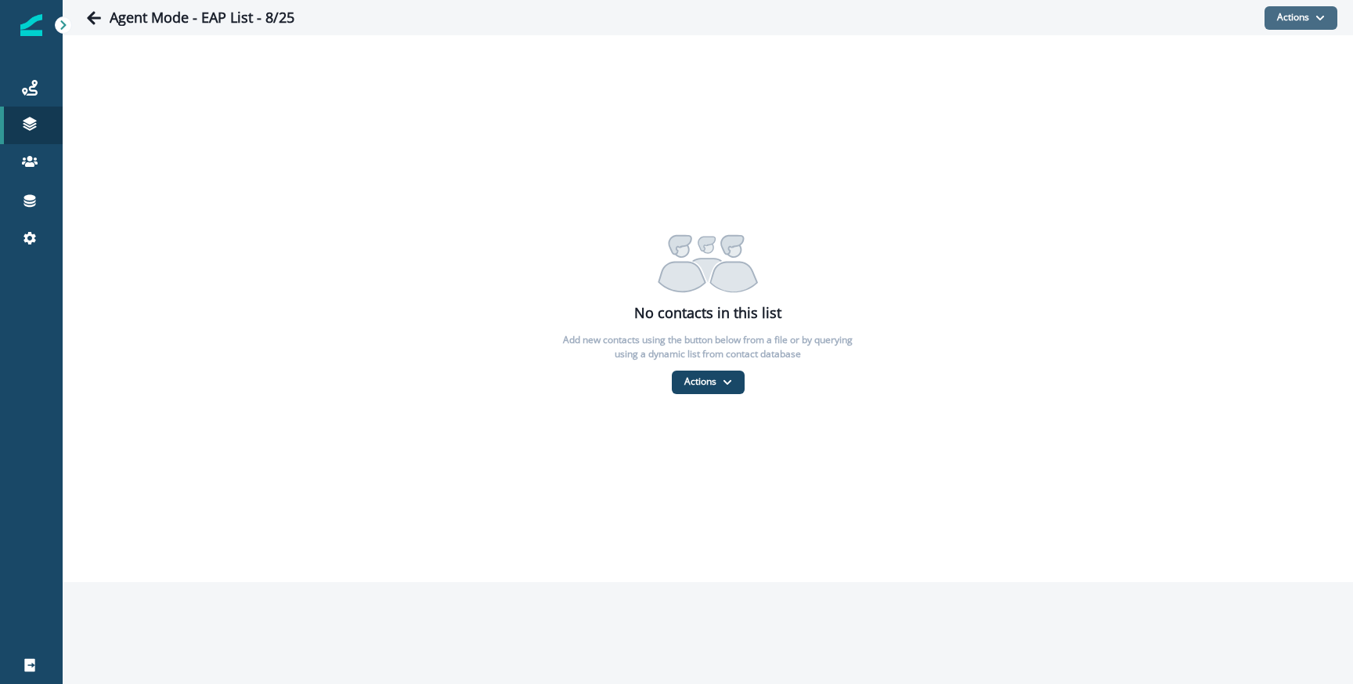
click at [1309, 24] on button "Actions" at bounding box center [1301, 17] width 73 height 23
click at [1226, 86] on button "From a CSV file" at bounding box center [1267, 85] width 139 height 26
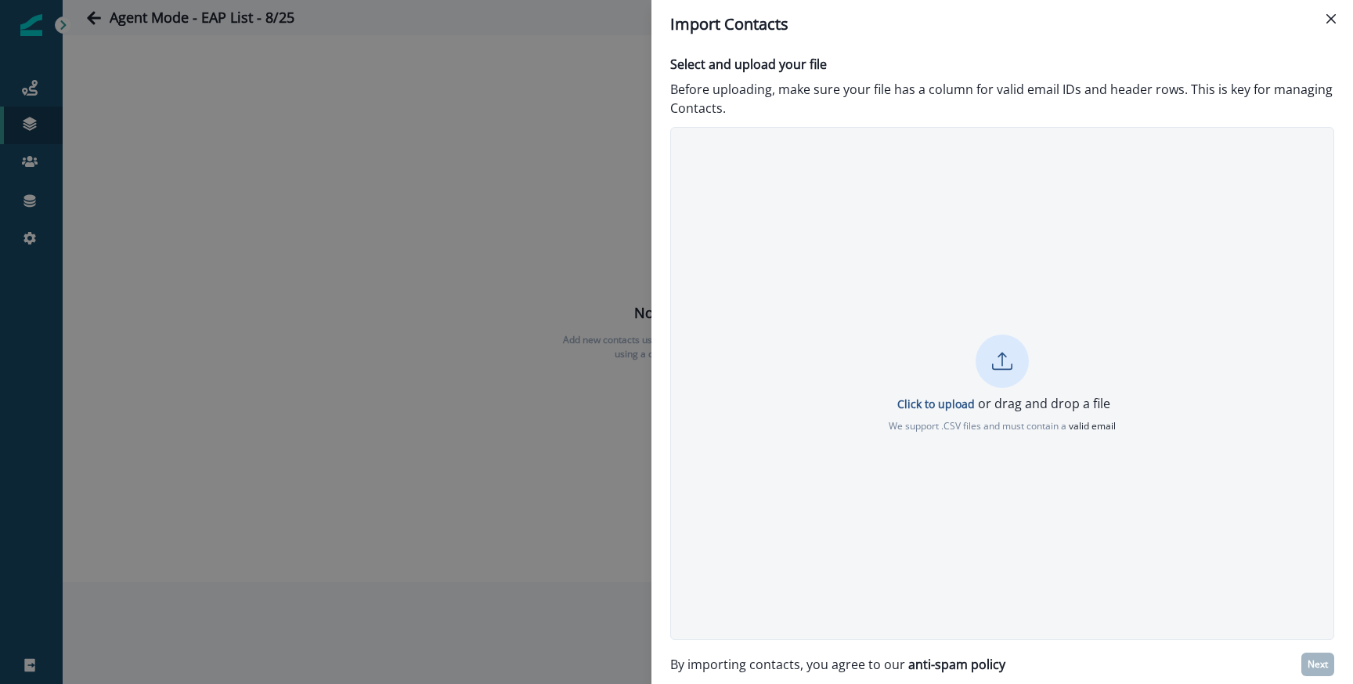
click at [913, 413] on div "Click to upload or drag and drop a file We support .CSV files and must contain …" at bounding box center [1002, 383] width 663 height 99
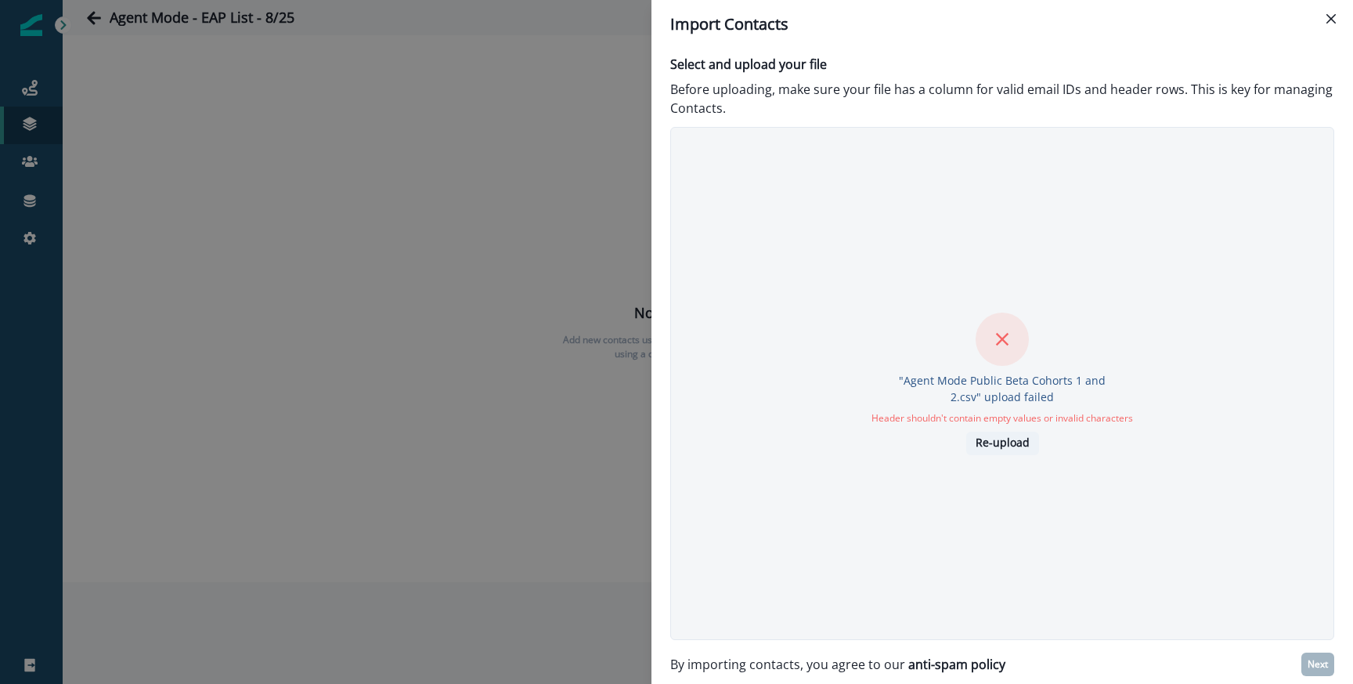
click at [1006, 439] on p "Re-upload" at bounding box center [1003, 442] width 54 height 13
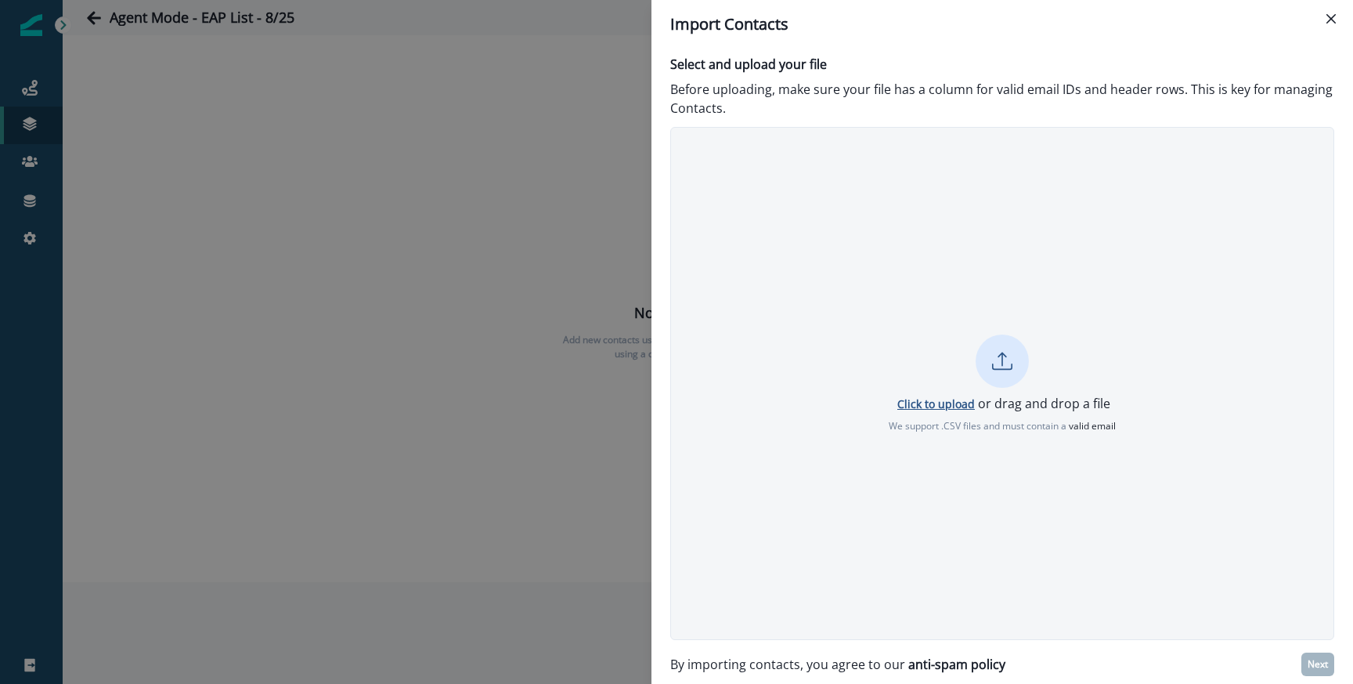
click at [959, 401] on p "Click to upload" at bounding box center [937, 403] width 78 height 15
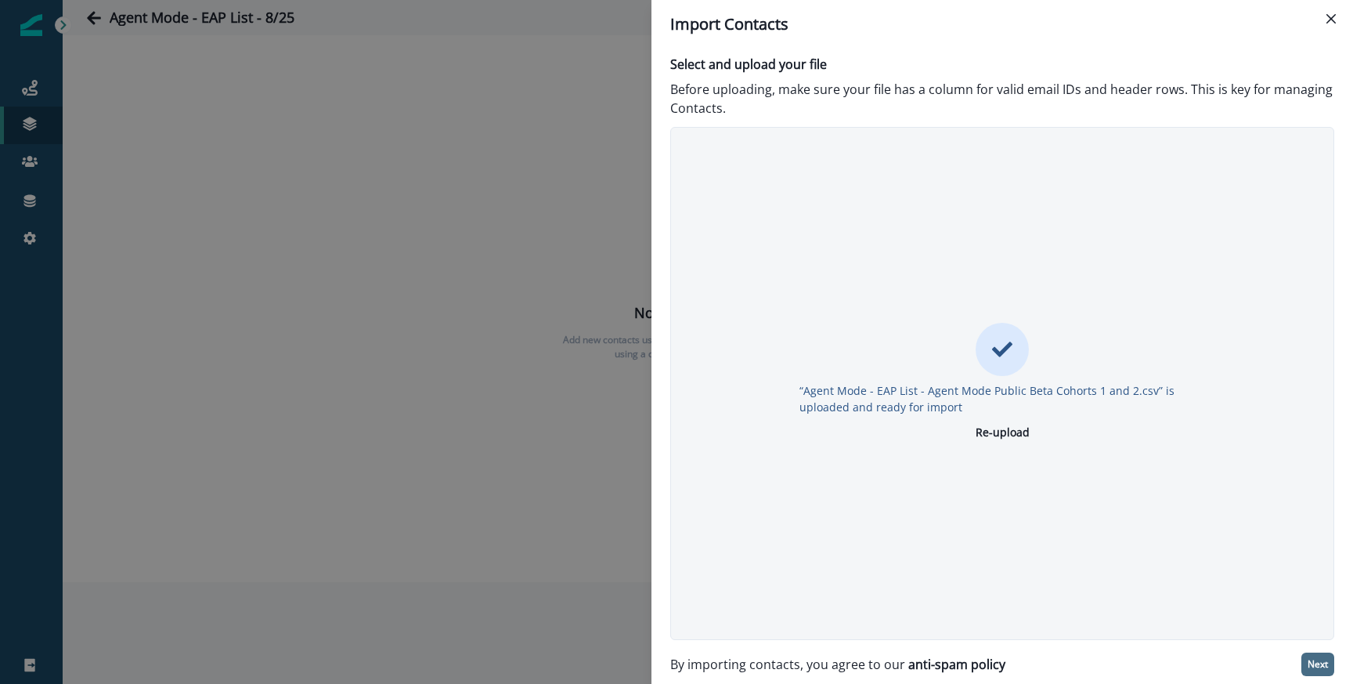
click at [1313, 665] on p "Next" at bounding box center [1318, 664] width 20 height 11
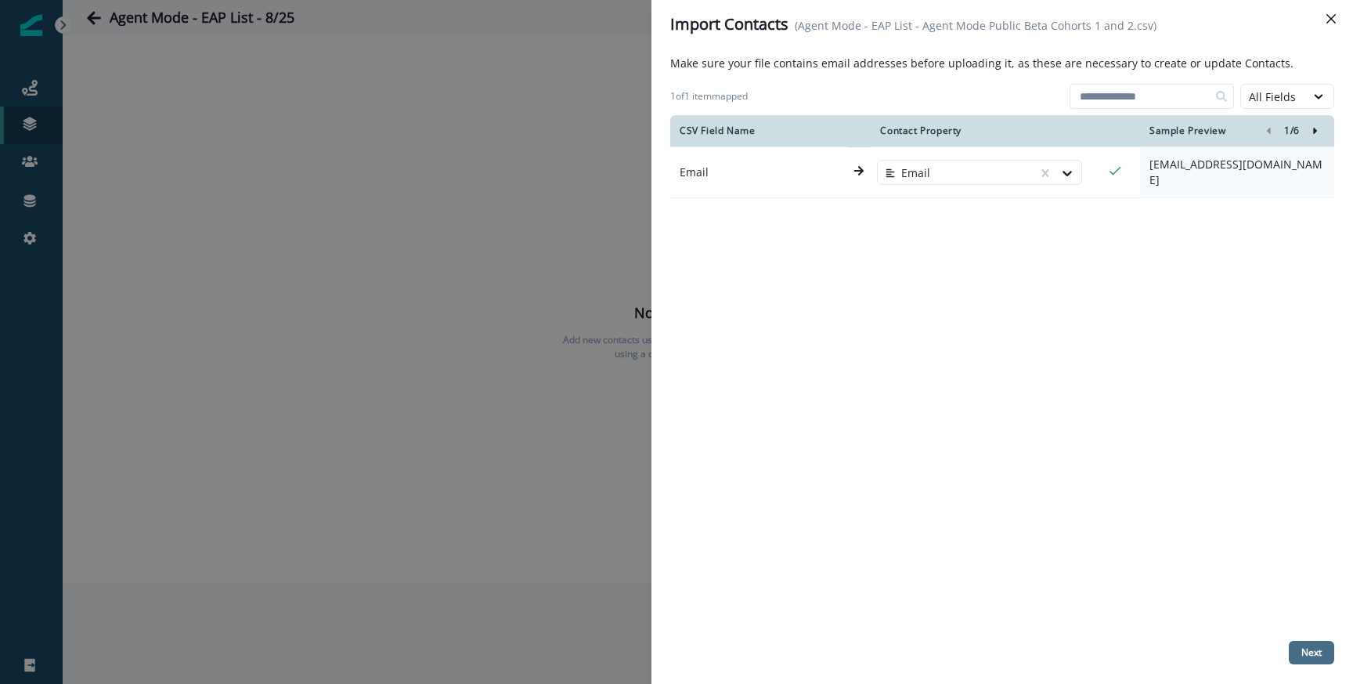
click at [1299, 649] on button "Next" at bounding box center [1311, 652] width 45 height 23
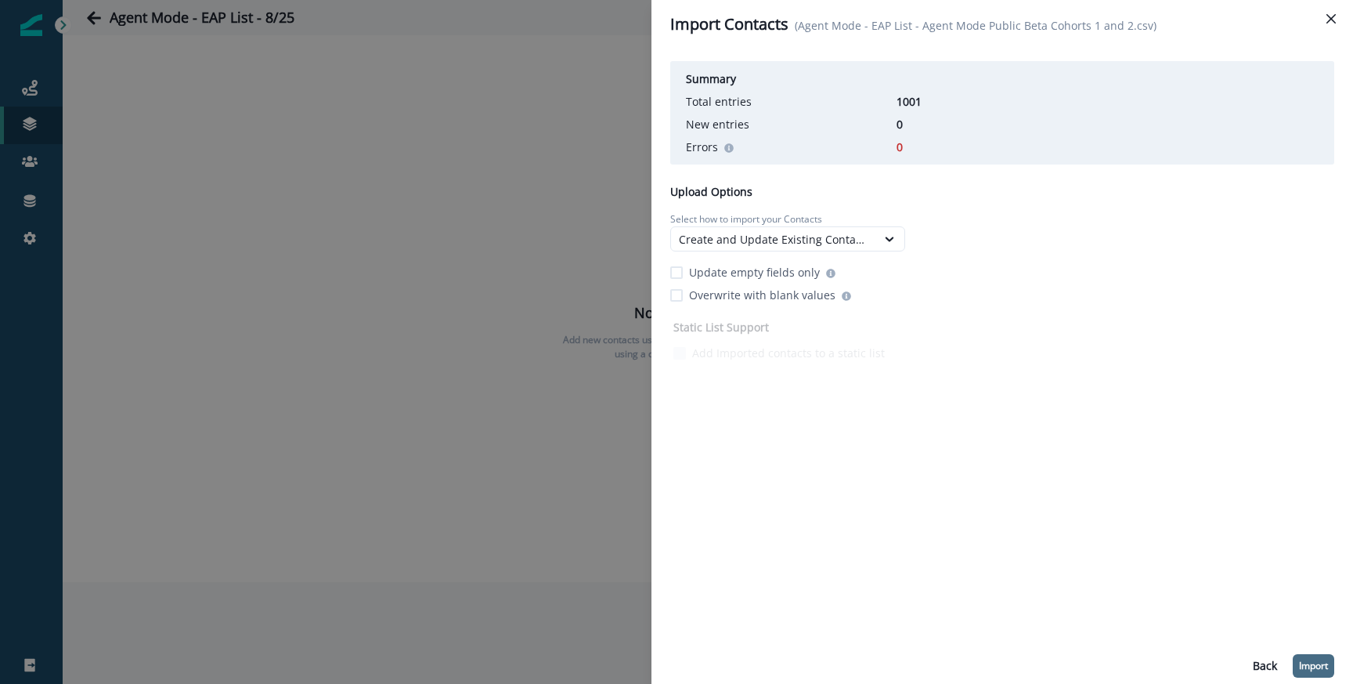
click at [1295, 660] on button "Import" at bounding box center [1314, 665] width 42 height 23
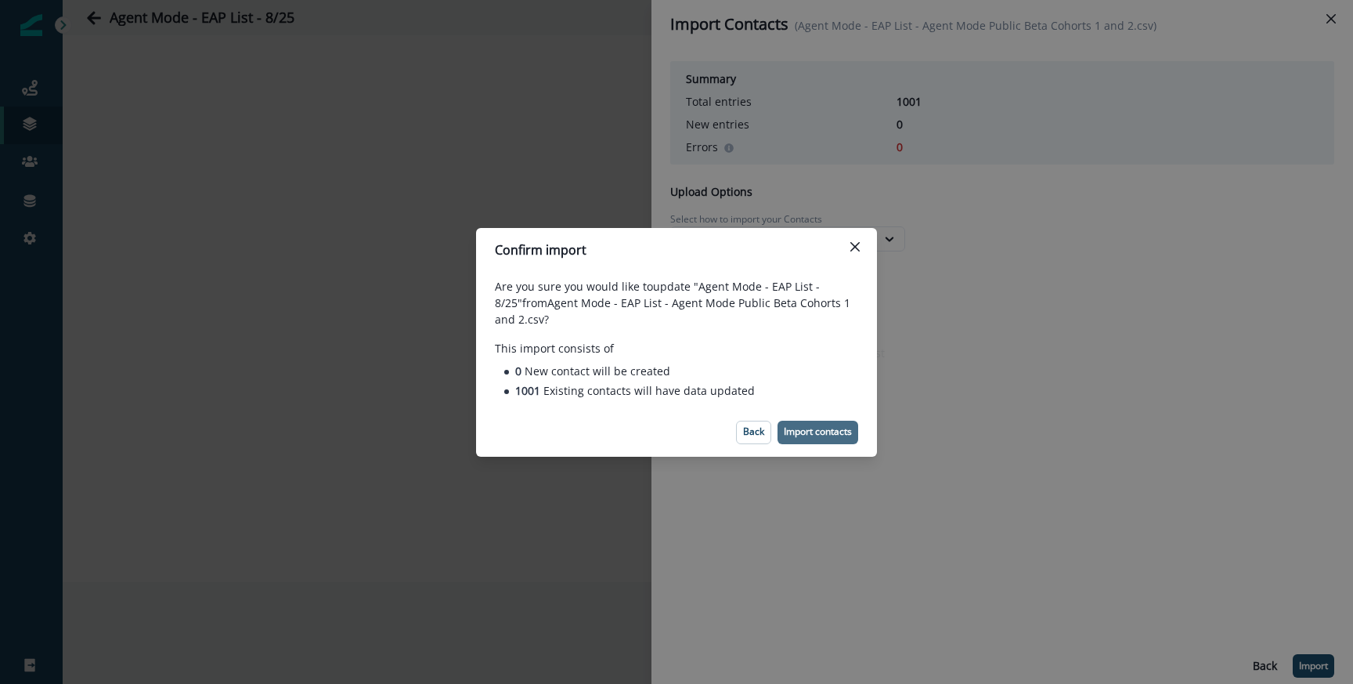
click at [800, 433] on p "Import contacts" at bounding box center [818, 431] width 68 height 11
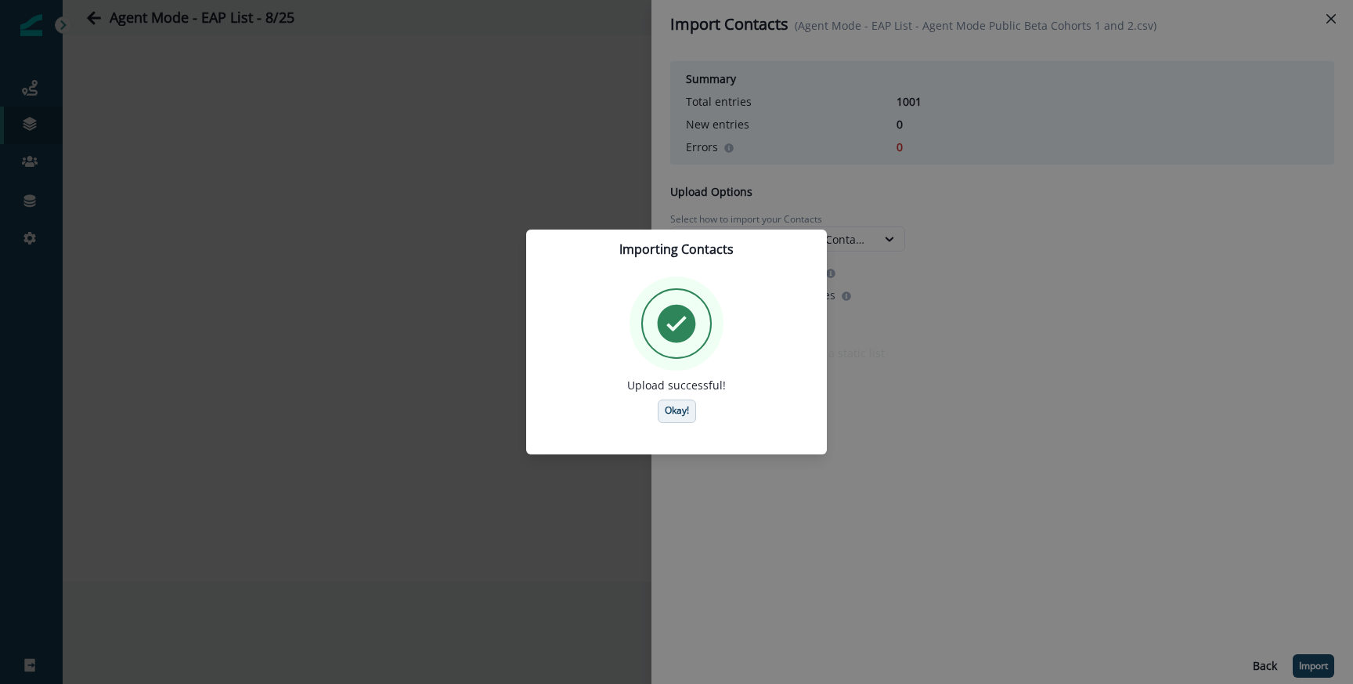
click at [676, 401] on button "Okay!" at bounding box center [677, 410] width 38 height 23
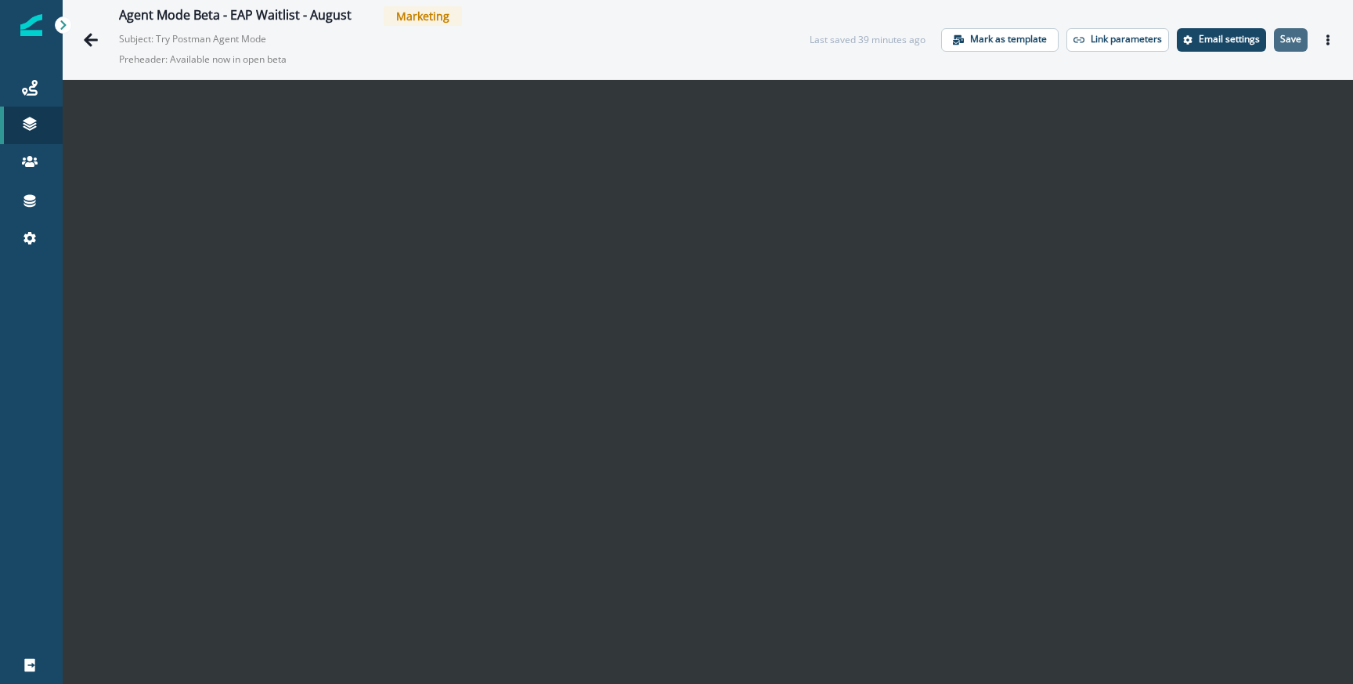
click at [1293, 37] on p "Save" at bounding box center [1291, 39] width 21 height 11
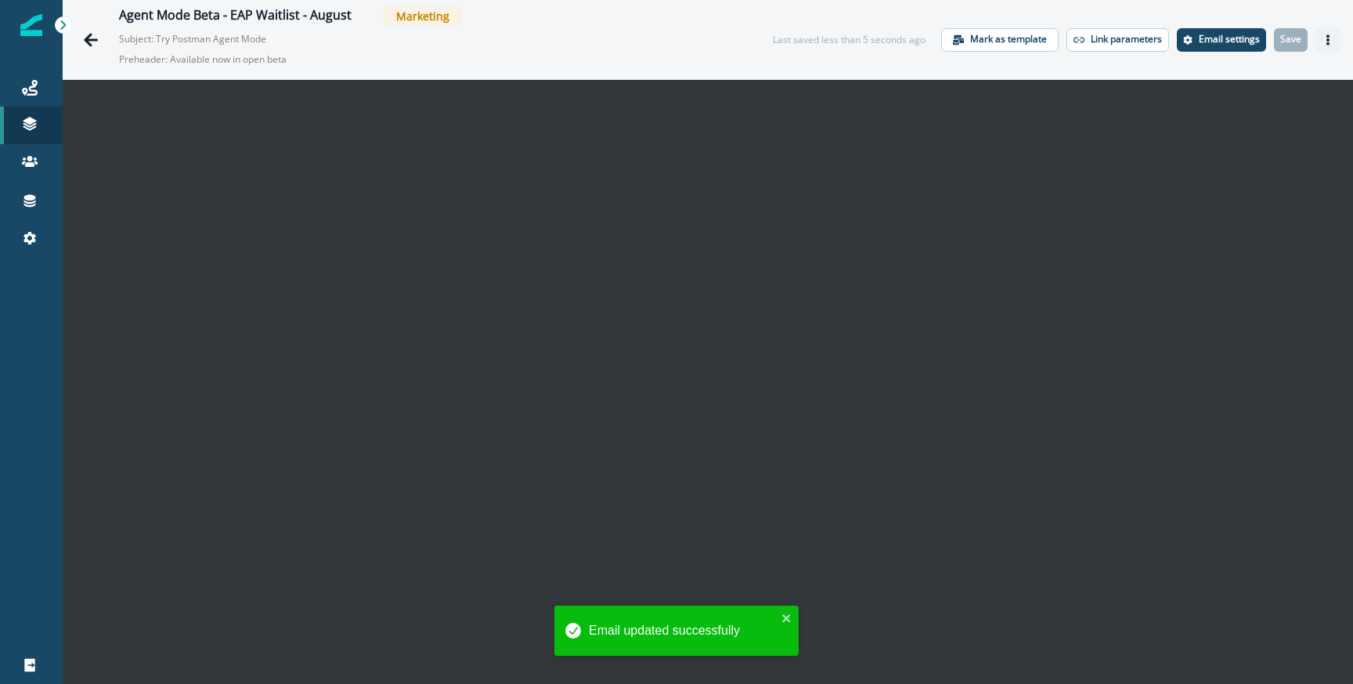
click at [1324, 40] on icon "Actions" at bounding box center [1328, 39] width 11 height 11
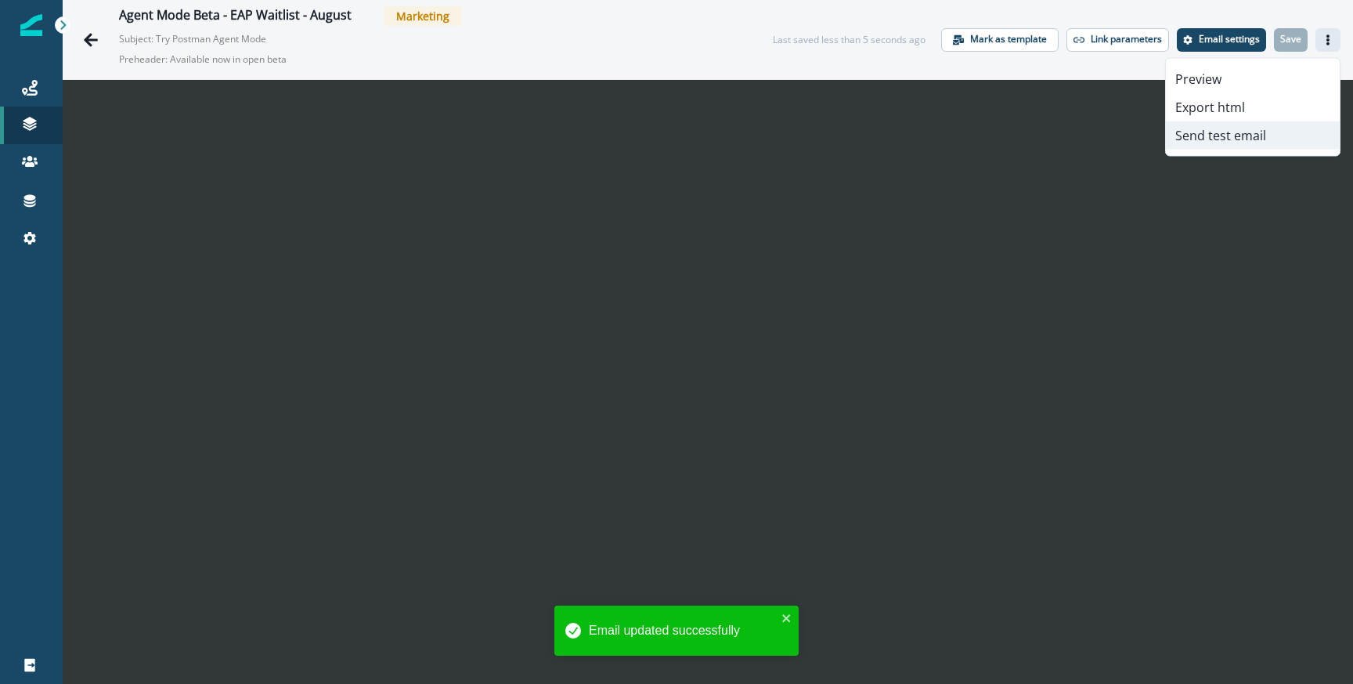
click at [1205, 125] on button "Send test email" at bounding box center [1253, 135] width 174 height 28
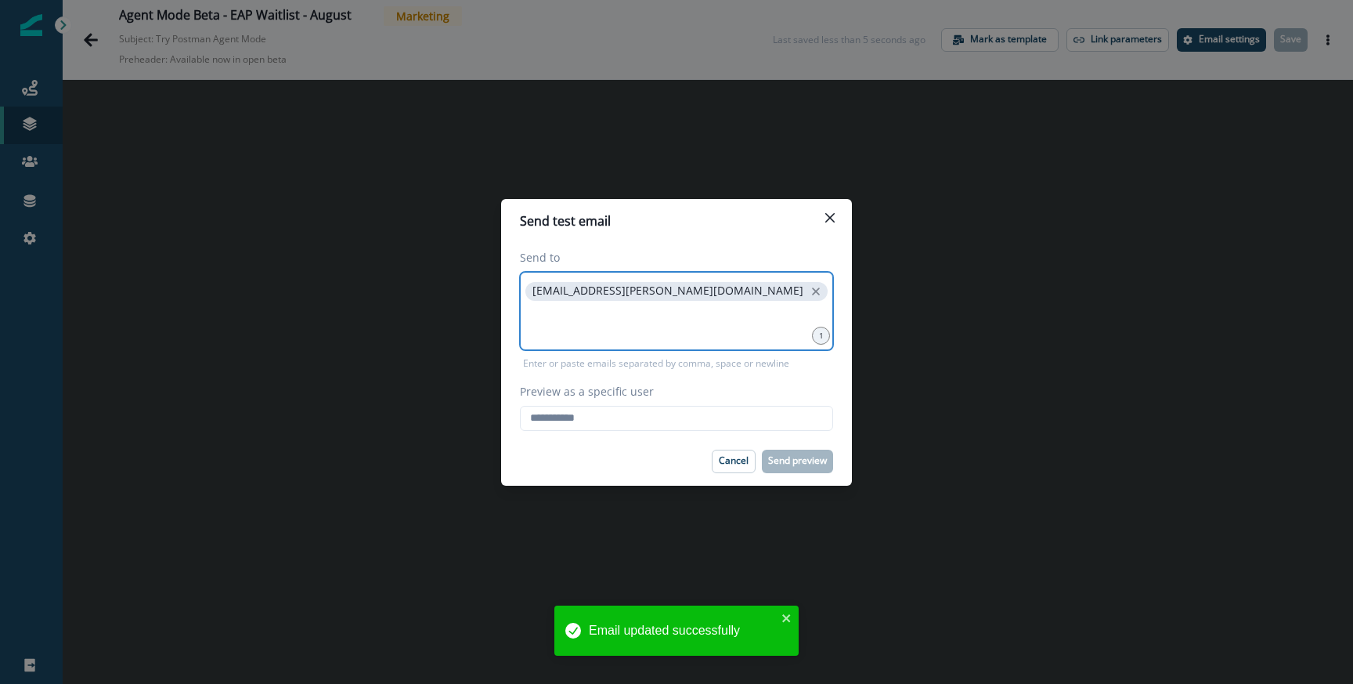
click at [560, 316] on input at bounding box center [676, 323] width 309 height 31
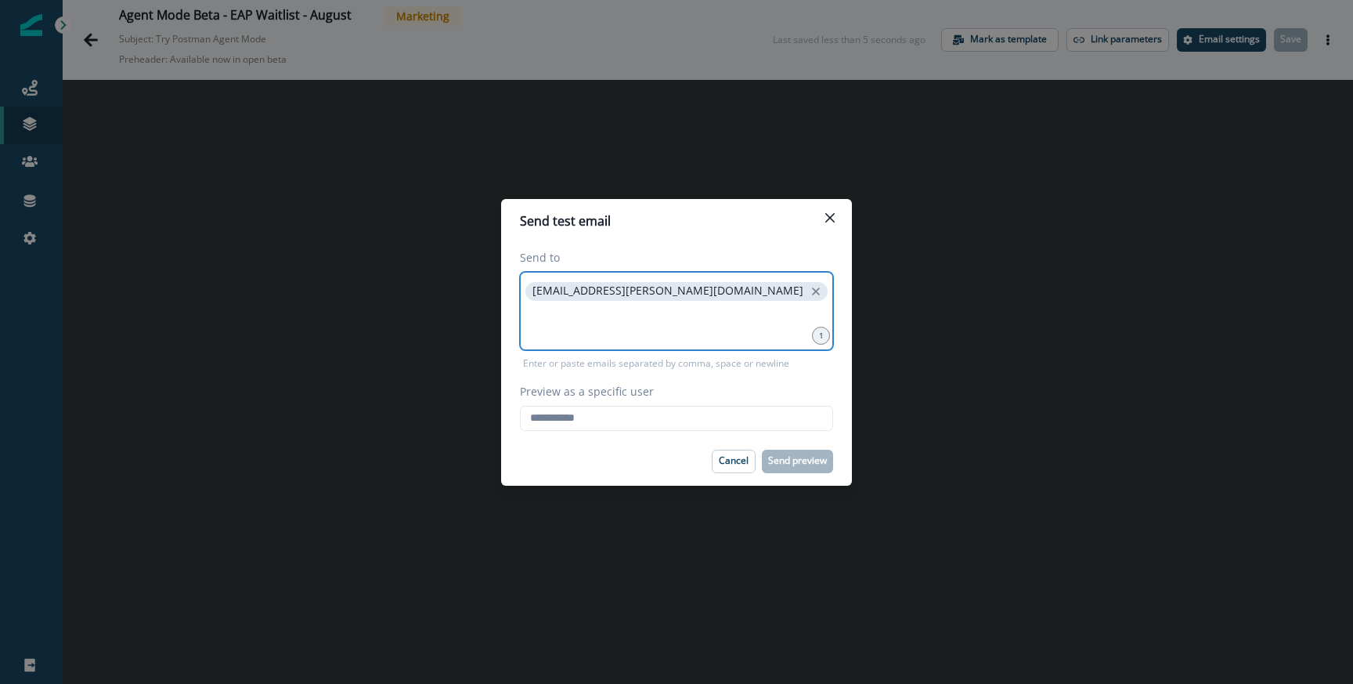
click at [623, 315] on input at bounding box center [676, 323] width 309 height 31
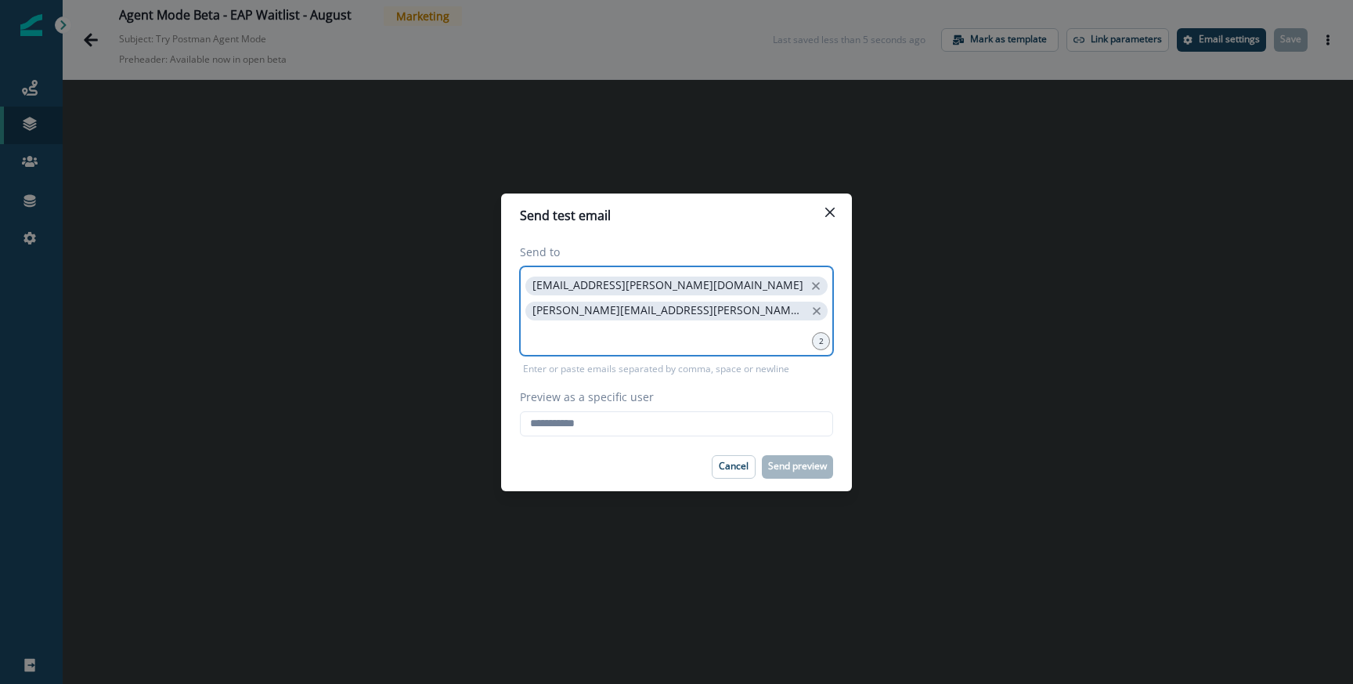
click at [547, 334] on input at bounding box center [676, 335] width 309 height 31
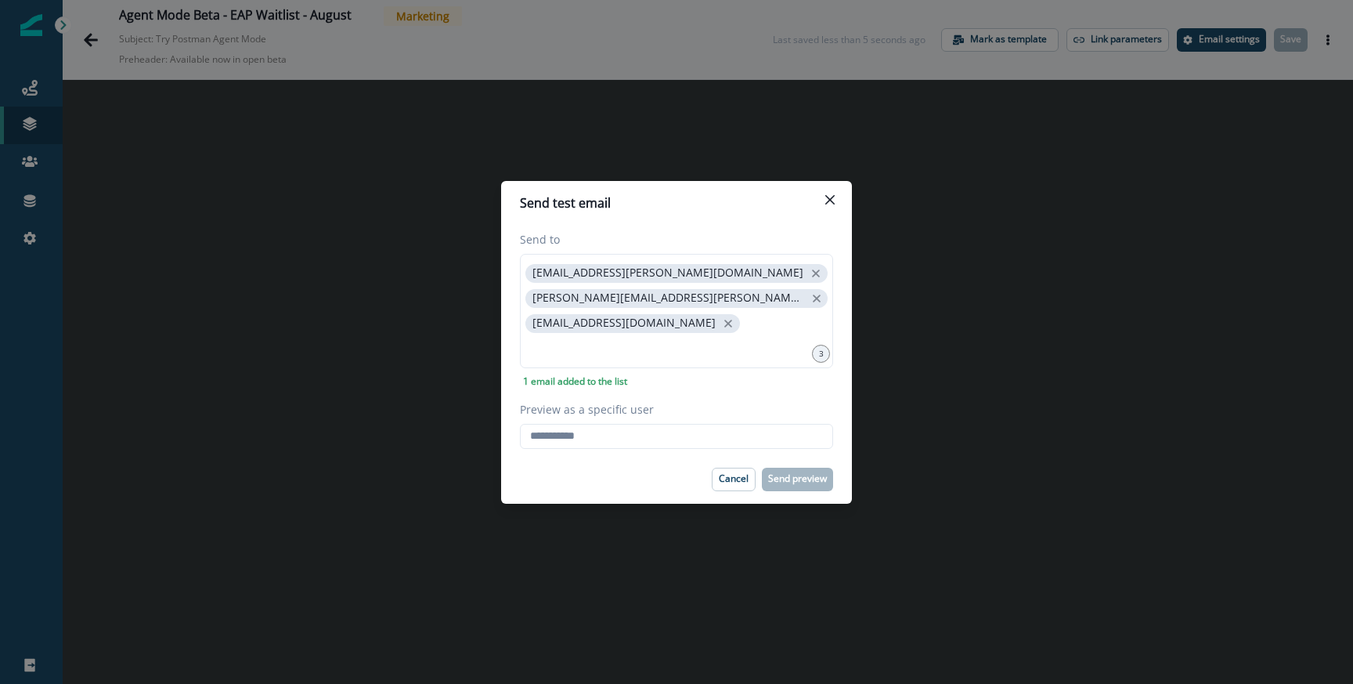
click at [555, 448] on div "Send to francisco.deppe@postman.com wayne.dailey@postman.com abhijit@postman.co…" at bounding box center [676, 340] width 351 height 230
click at [555, 443] on input "Preview as a specific user" at bounding box center [676, 436] width 313 height 25
type input "**********"
click at [689, 409] on label "Preview as a specific user" at bounding box center [672, 409] width 304 height 16
click at [689, 424] on input "**********" at bounding box center [676, 436] width 313 height 25
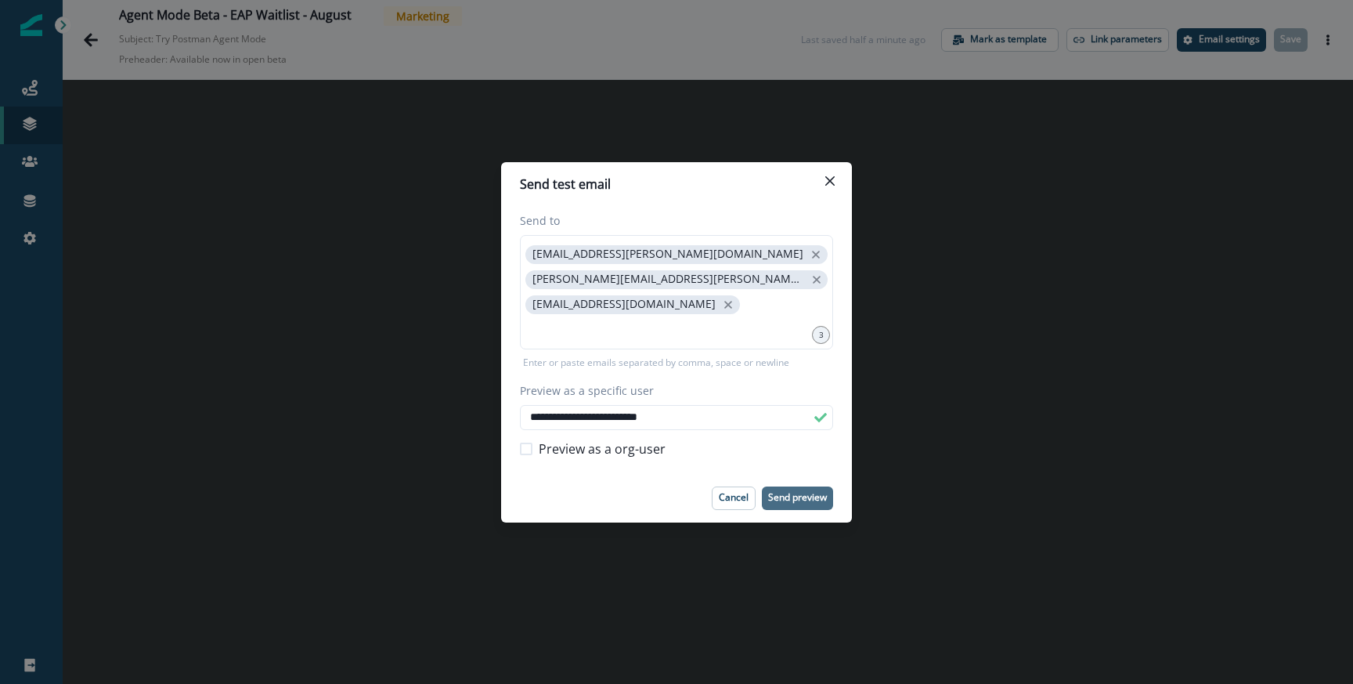
click at [795, 497] on p "Send preview" at bounding box center [797, 497] width 59 height 11
